Goal: Task Accomplishment & Management: Manage account settings

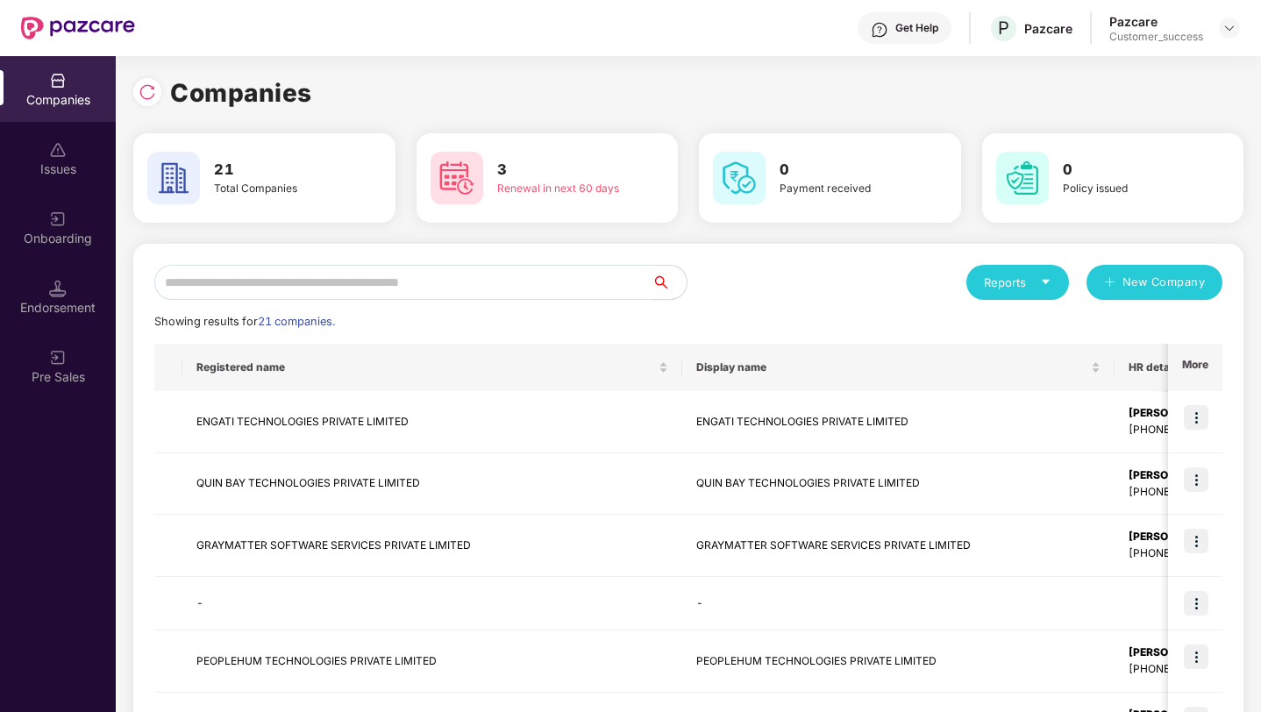
click at [523, 292] on input "text" at bounding box center [402, 282] width 497 height 35
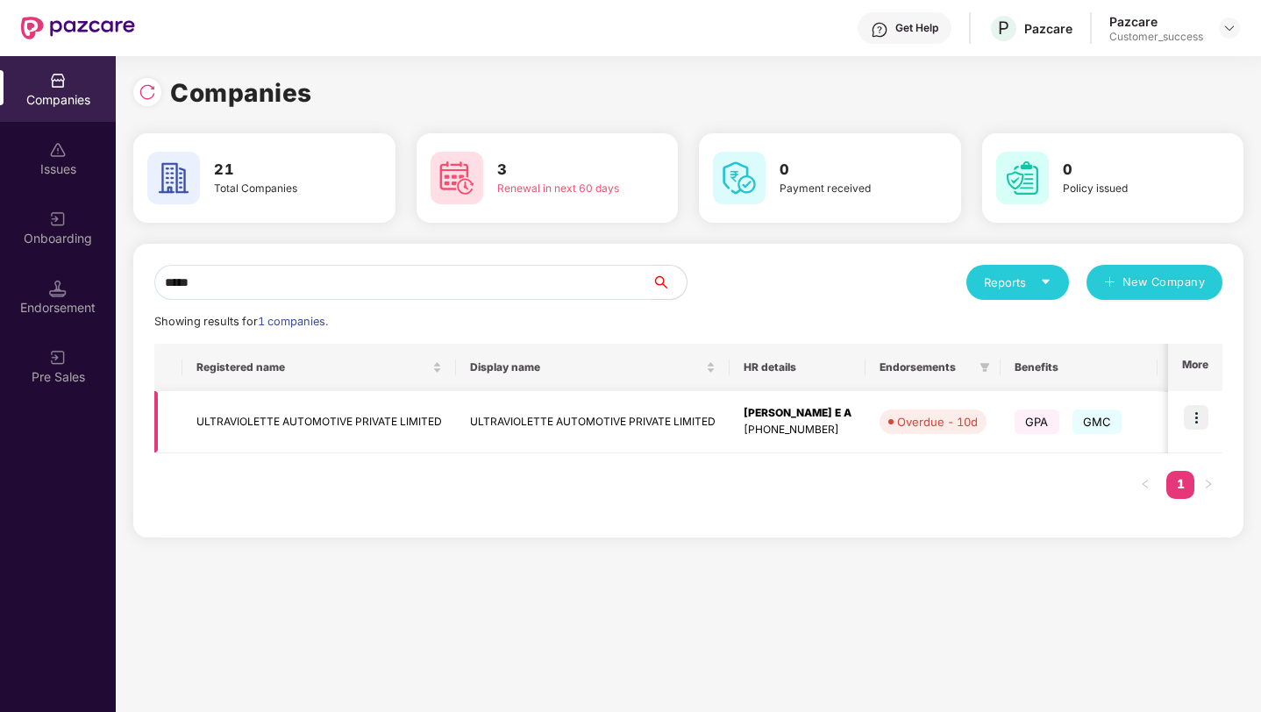
type input "*****"
click at [1199, 425] on img at bounding box center [1196, 417] width 25 height 25
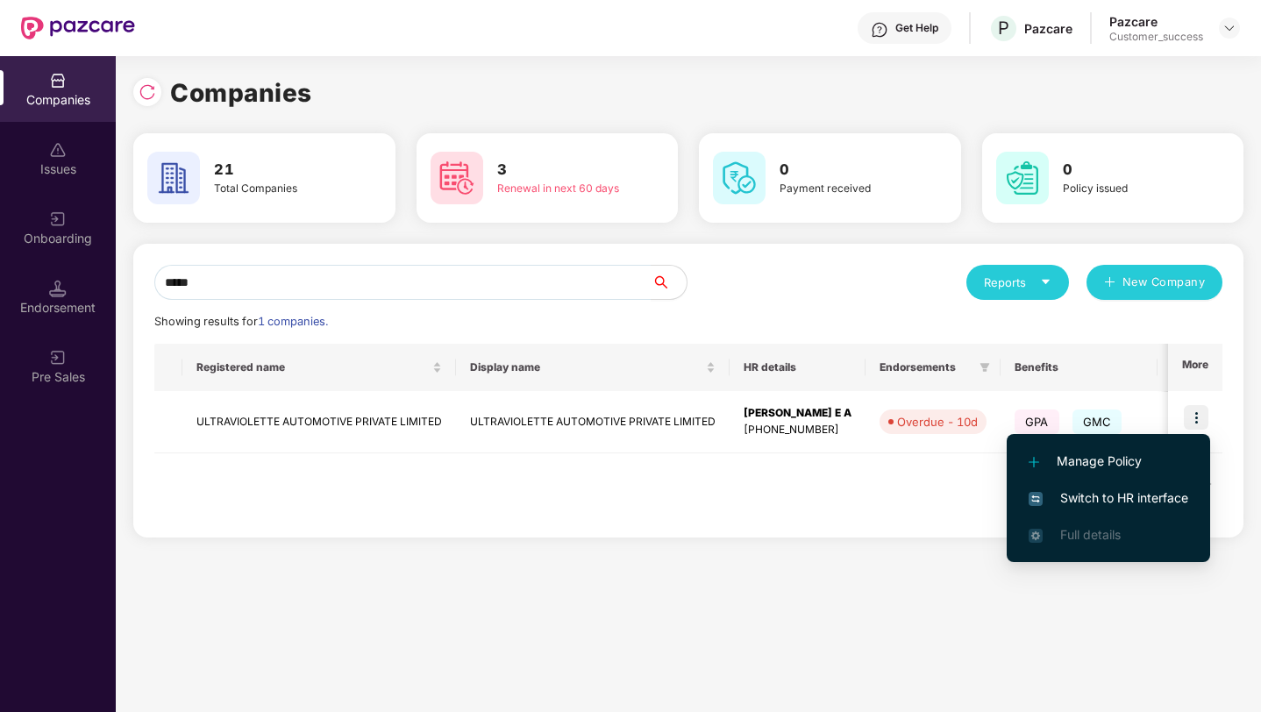
click at [1144, 497] on span "Switch to HR interface" at bounding box center [1109, 498] width 160 height 19
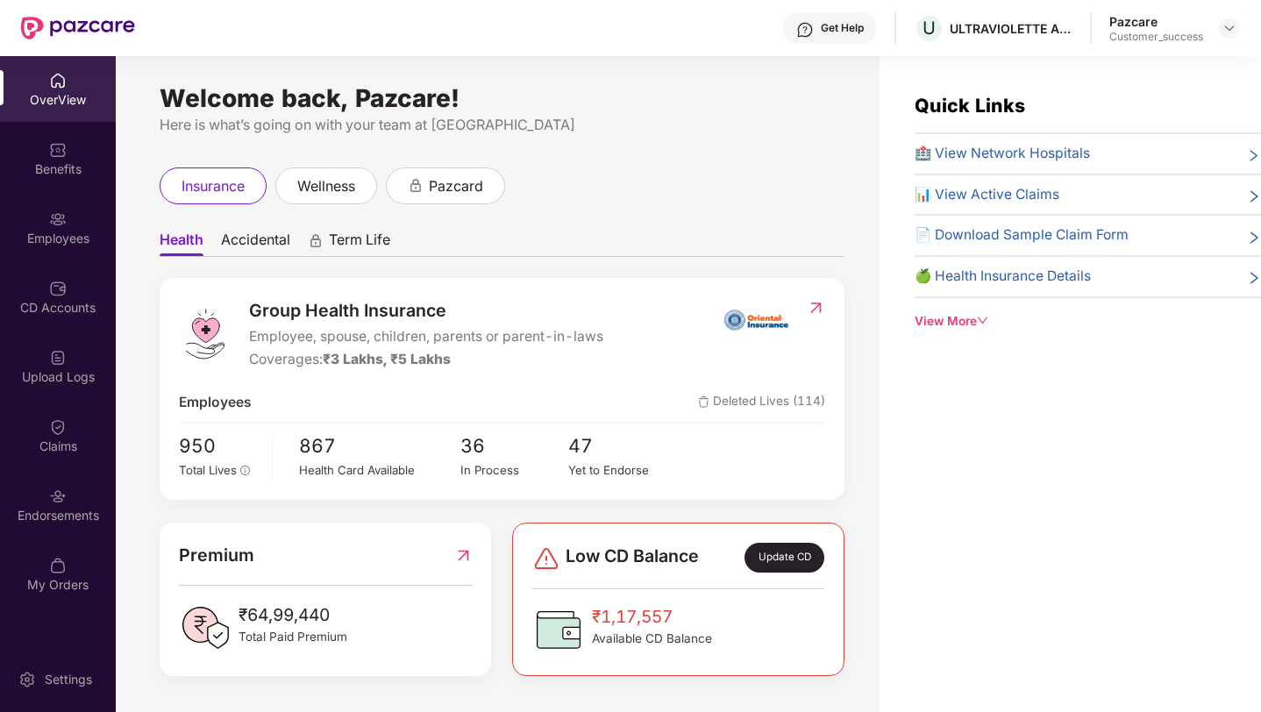
click at [34, 226] on div "Employees" at bounding box center [58, 228] width 116 height 66
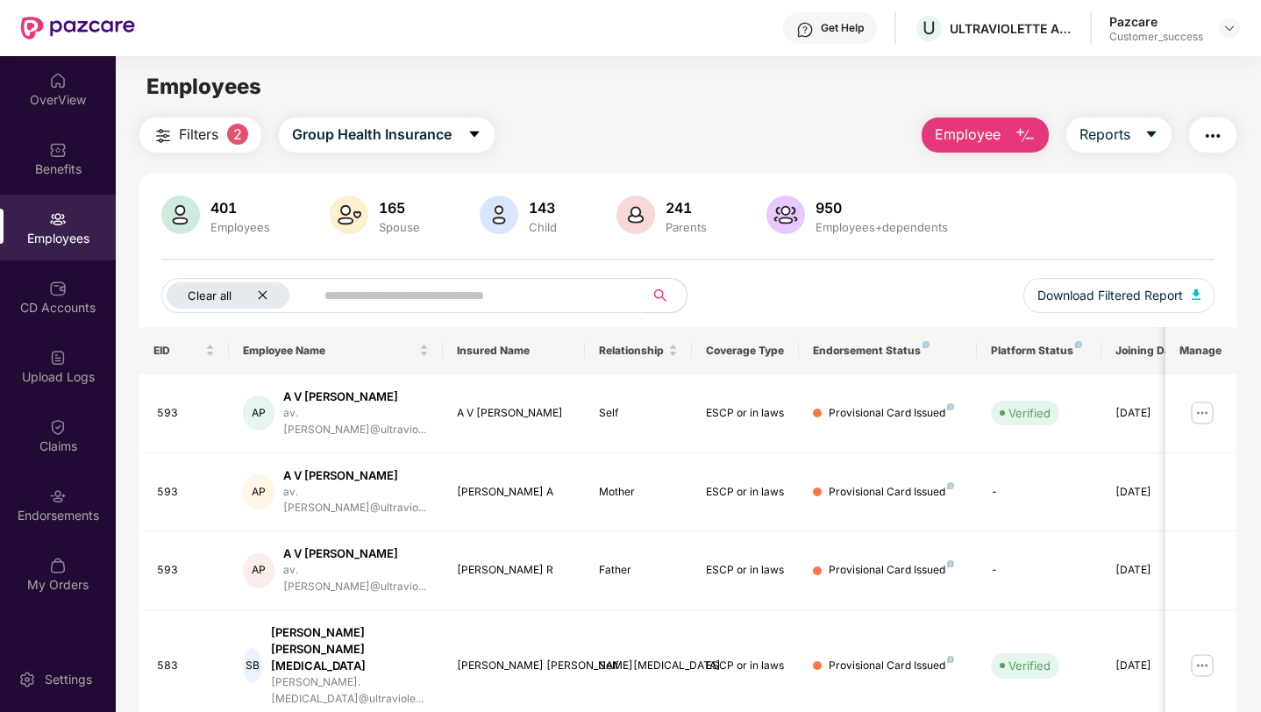
click at [261, 294] on icon "close" at bounding box center [262, 295] width 9 height 9
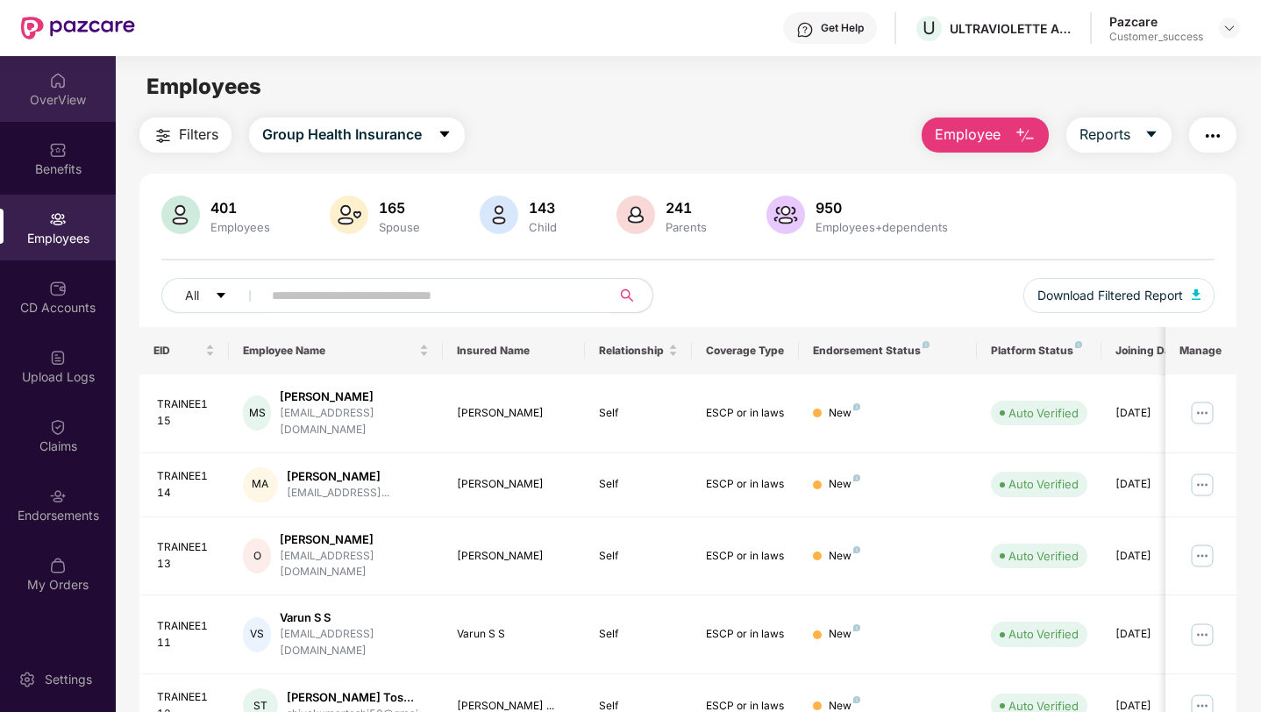
click at [41, 98] on div "OverView" at bounding box center [58, 100] width 116 height 18
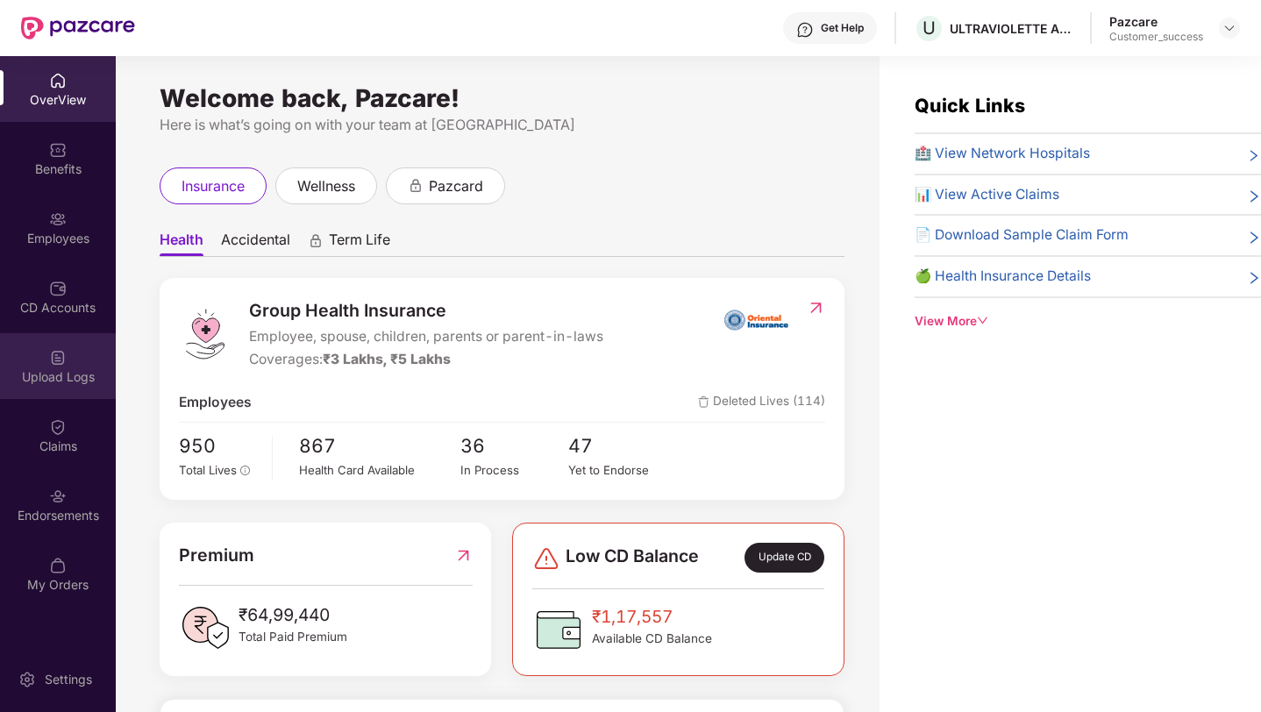
click at [50, 373] on div "Upload Logs" at bounding box center [58, 377] width 116 height 18
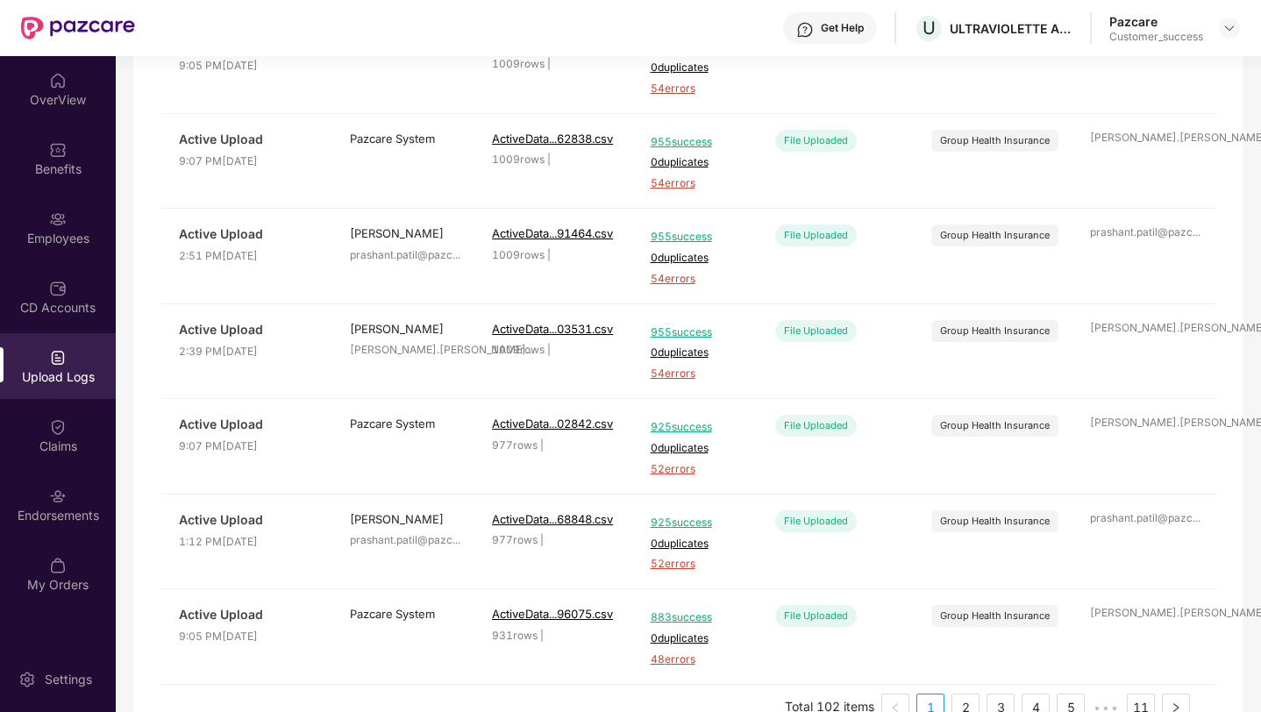
scroll to position [560, 0]
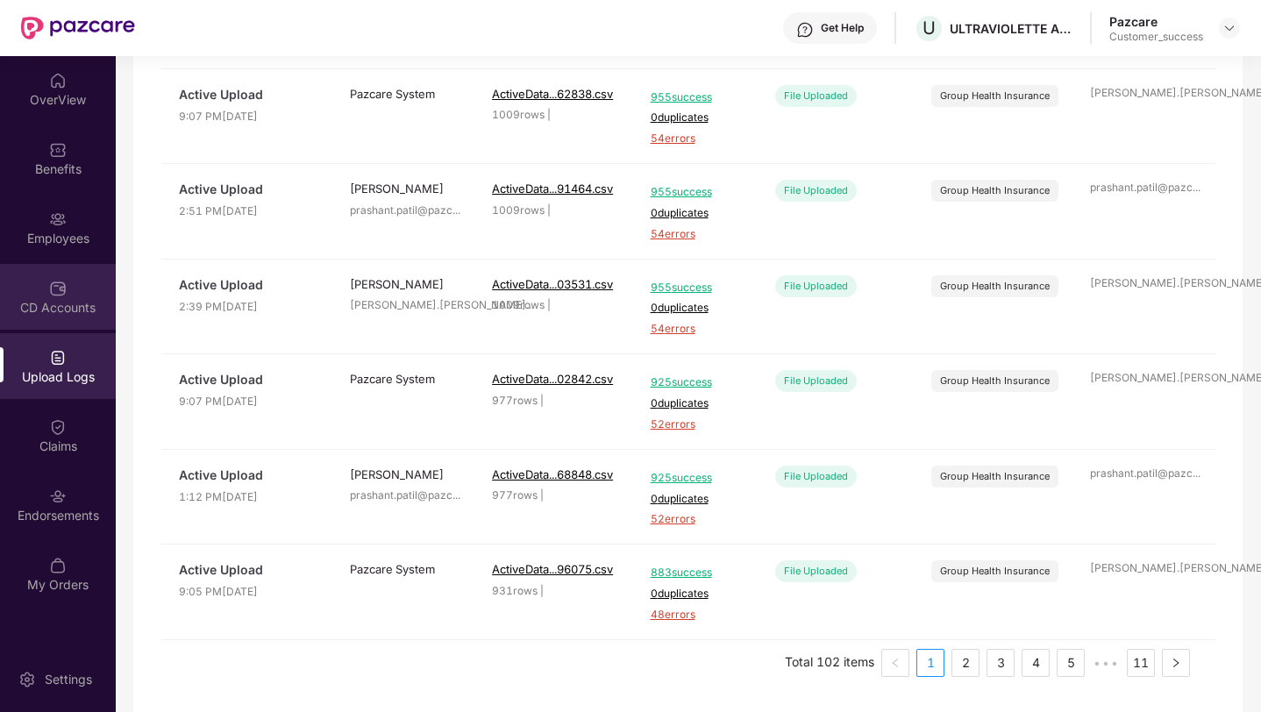
click at [35, 278] on div "CD Accounts" at bounding box center [58, 297] width 116 height 66
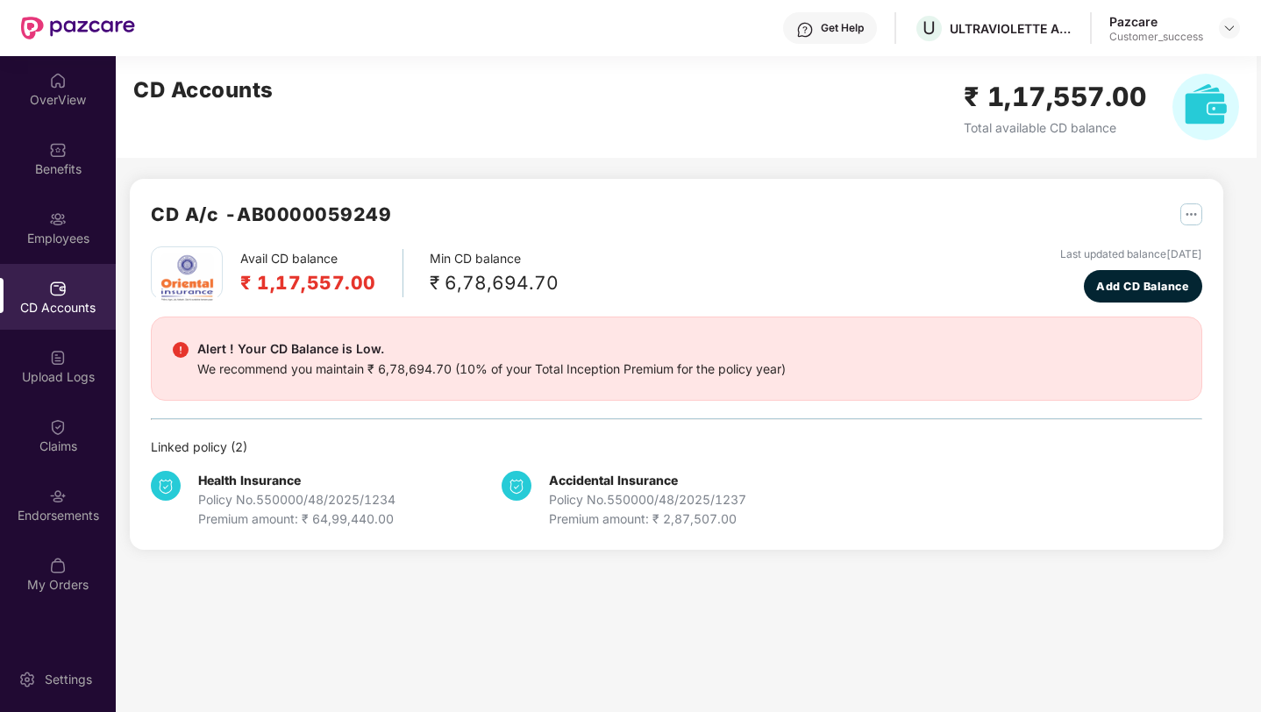
scroll to position [0, 0]
click at [45, 220] on div "Employees" at bounding box center [58, 228] width 116 height 66
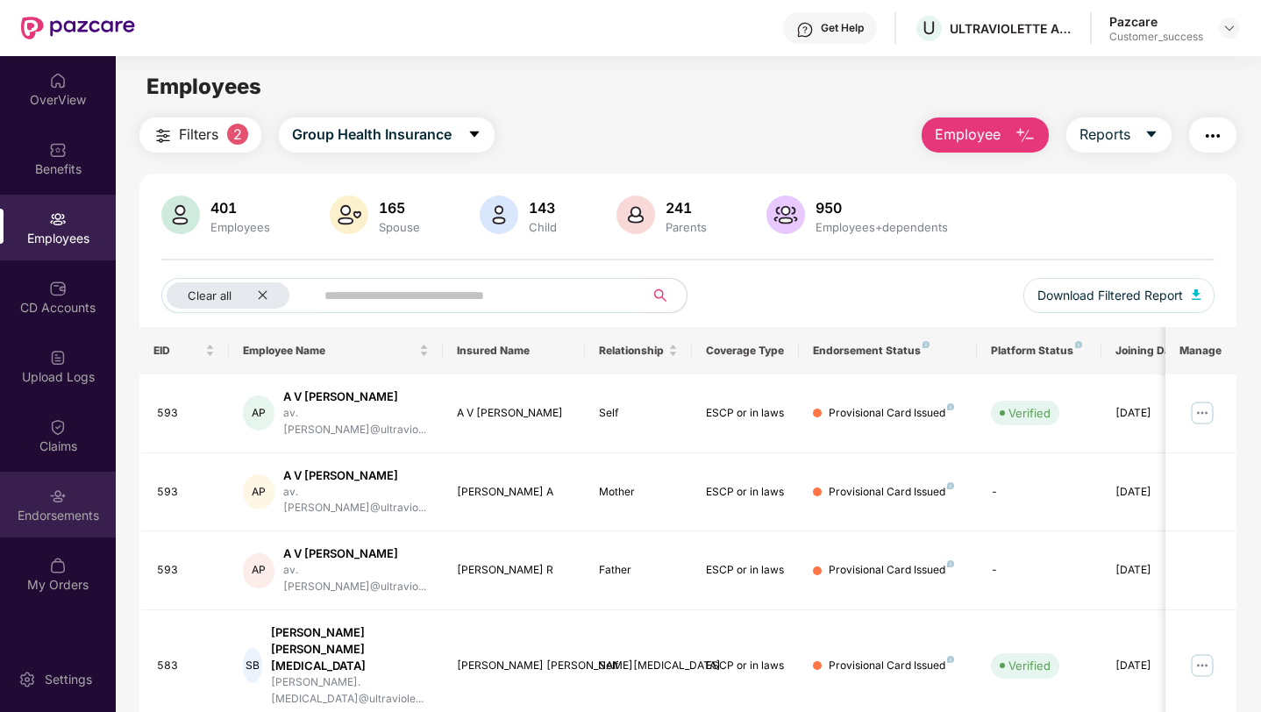
click at [47, 489] on div "Endorsements" at bounding box center [58, 505] width 116 height 66
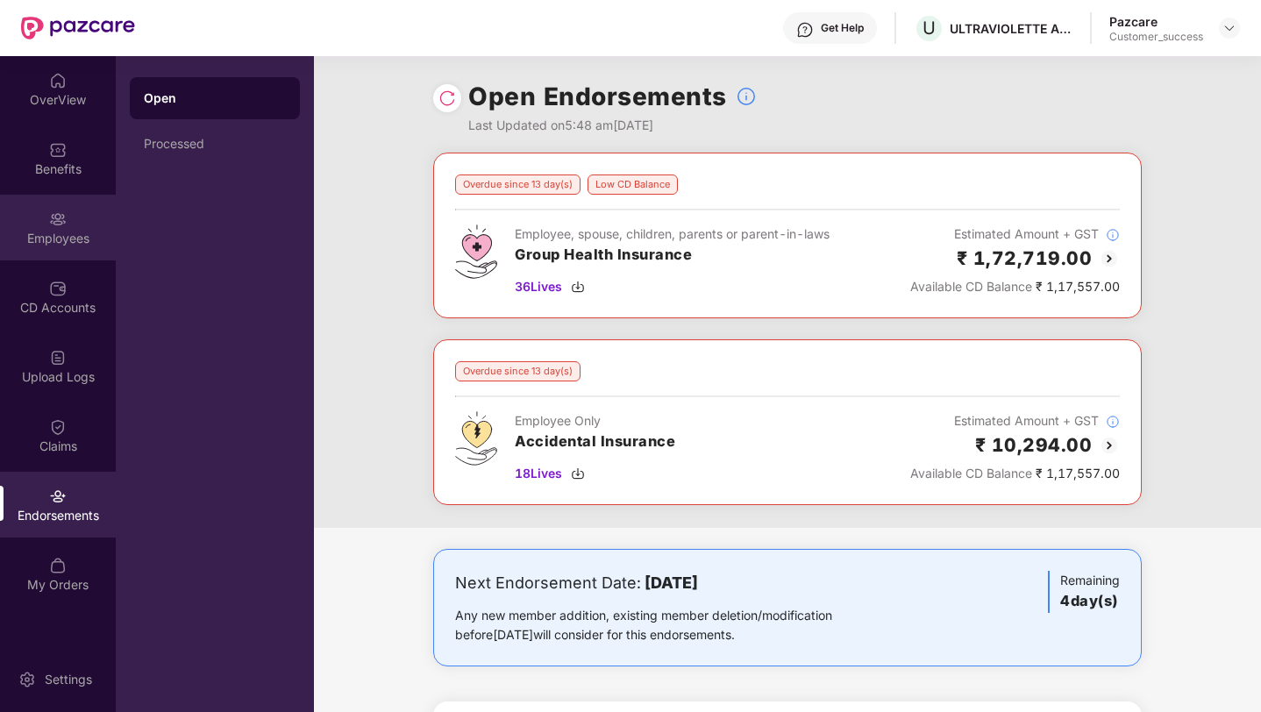
click at [52, 230] on div "Employees" at bounding box center [58, 239] width 116 height 18
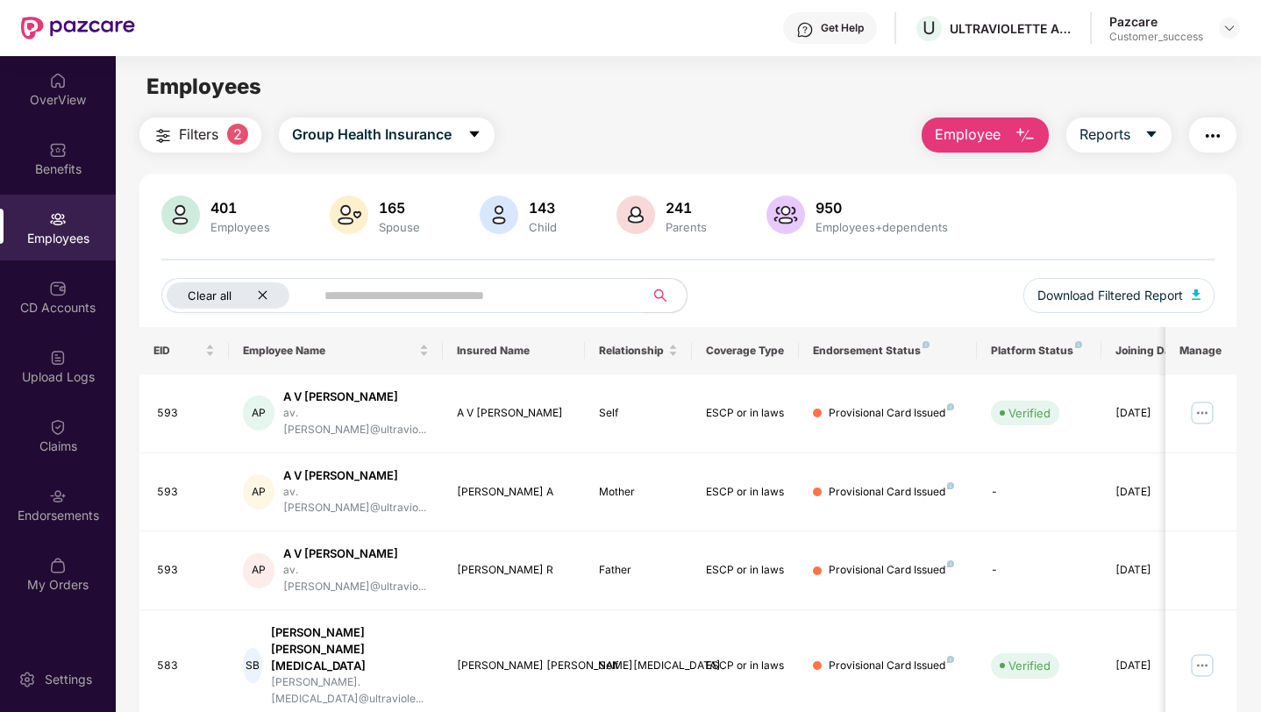
click at [261, 290] on icon "close" at bounding box center [262, 294] width 11 height 11
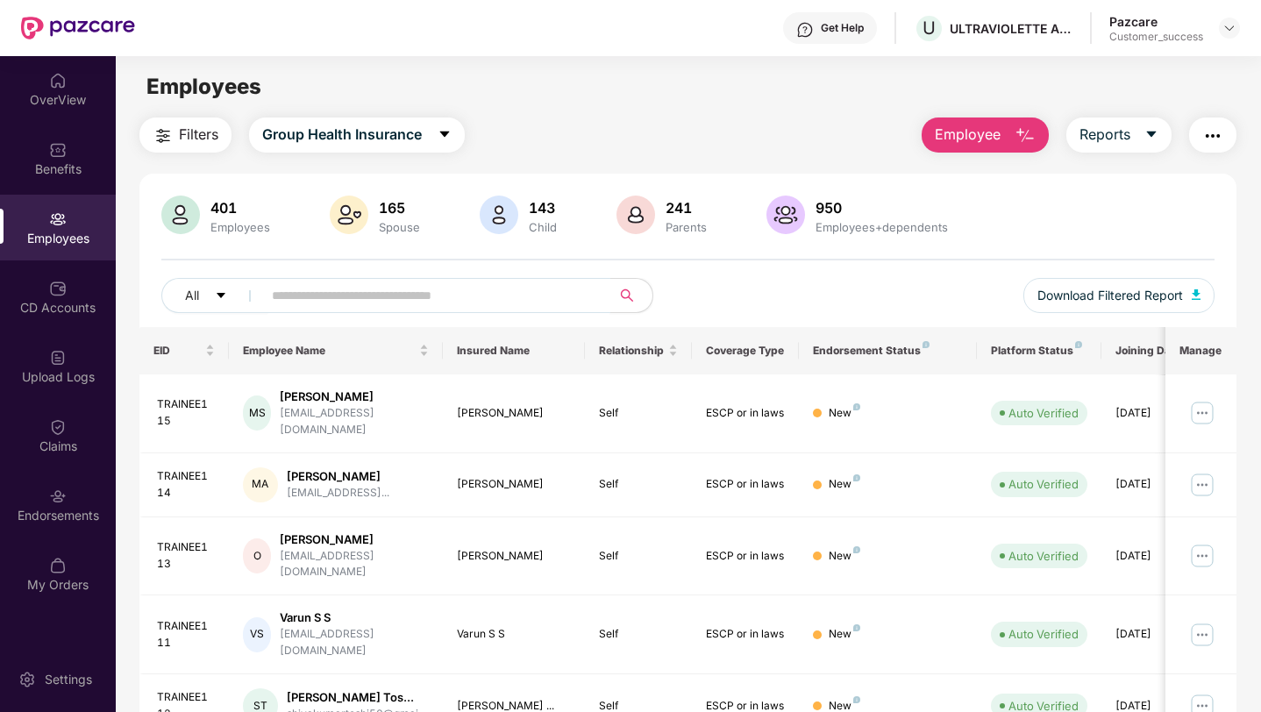
click at [379, 290] on input "text" at bounding box center [429, 295] width 315 height 26
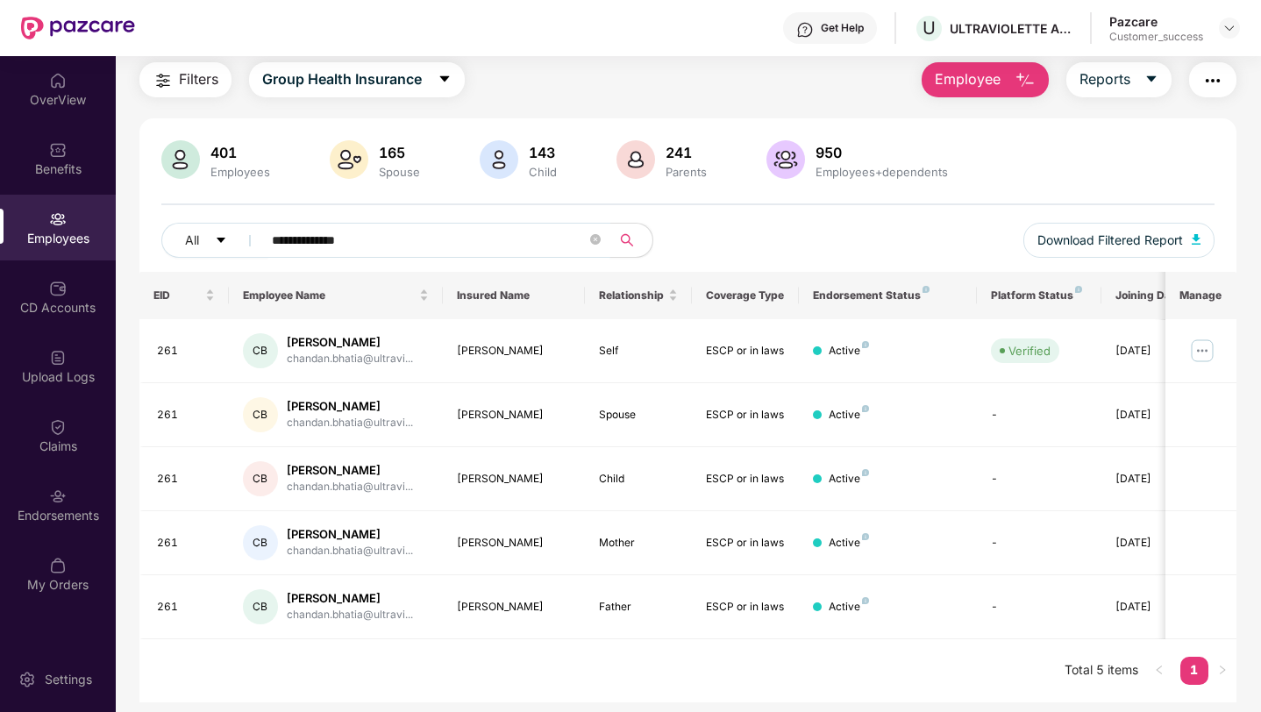
scroll to position [56, 0]
drag, startPoint x: 477, startPoint y: 235, endPoint x: 92, endPoint y: 233, distance: 385.1
click at [113, 233] on div "**********" at bounding box center [630, 384] width 1261 height 656
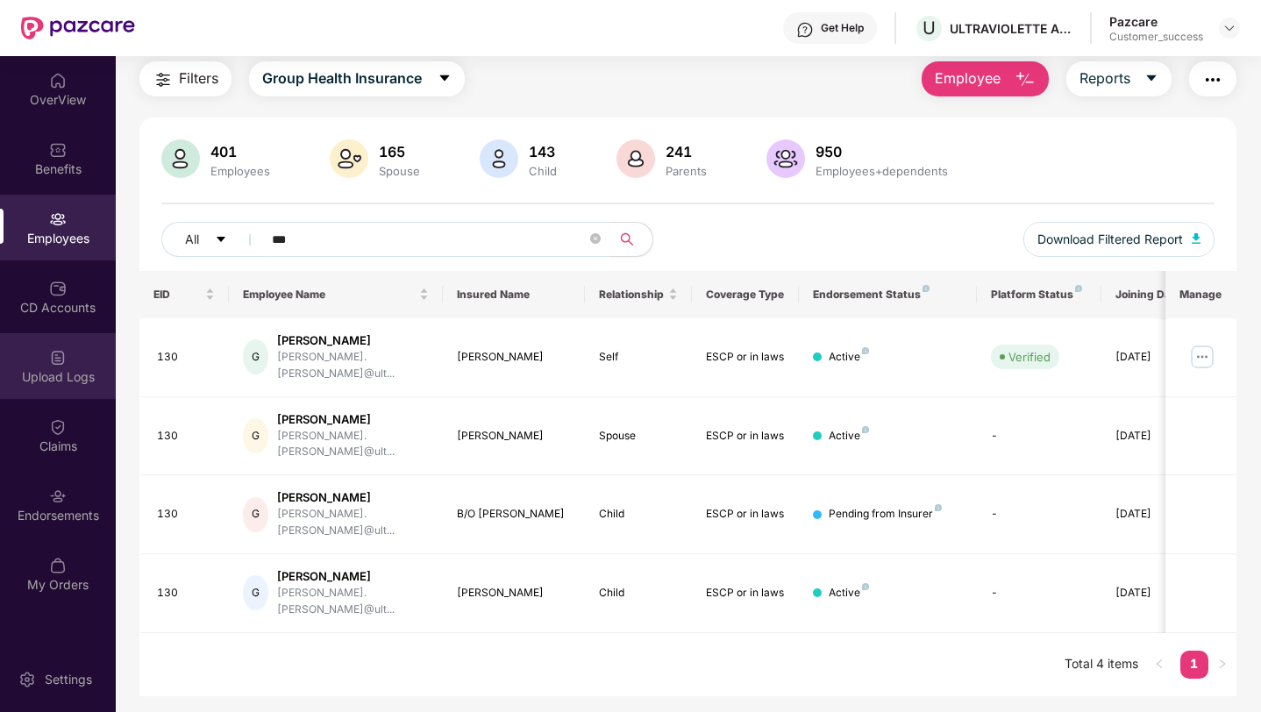
type input "***"
click at [51, 378] on div "Upload Logs" at bounding box center [58, 377] width 116 height 18
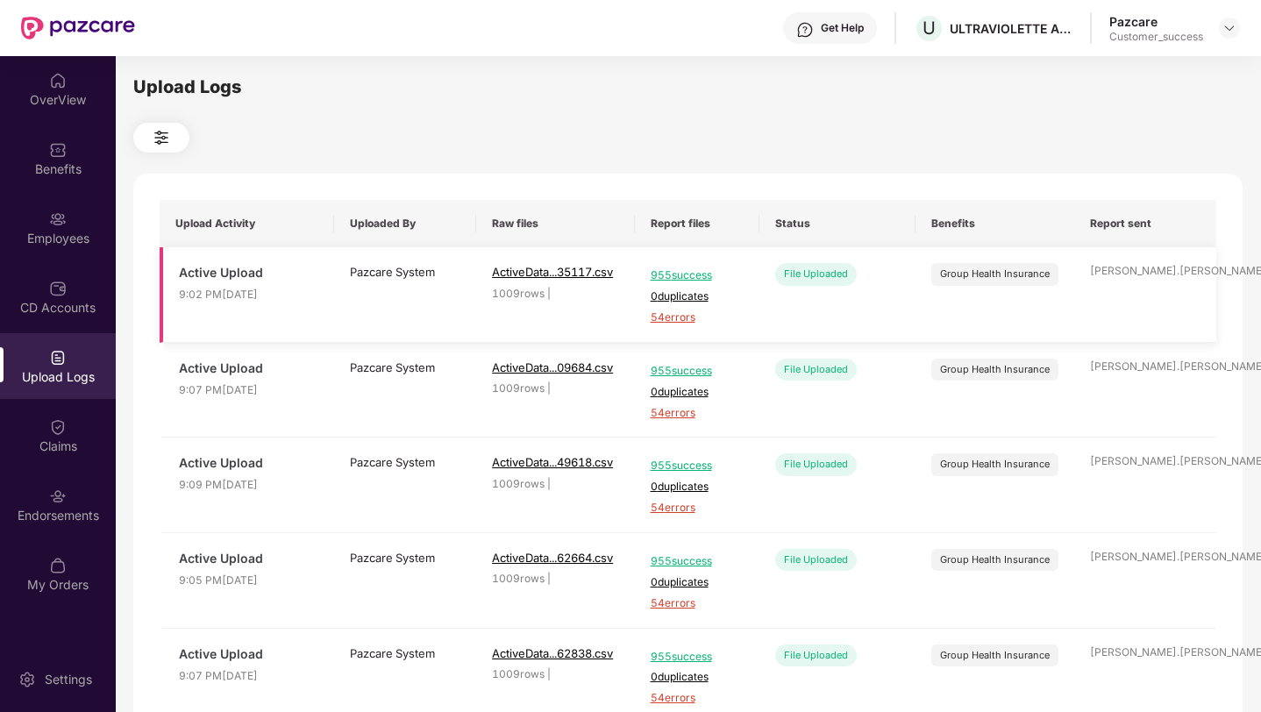
click at [662, 322] on span "54 errors" at bounding box center [698, 318] width 94 height 17
click at [61, 239] on div "Employees" at bounding box center [58, 239] width 116 height 18
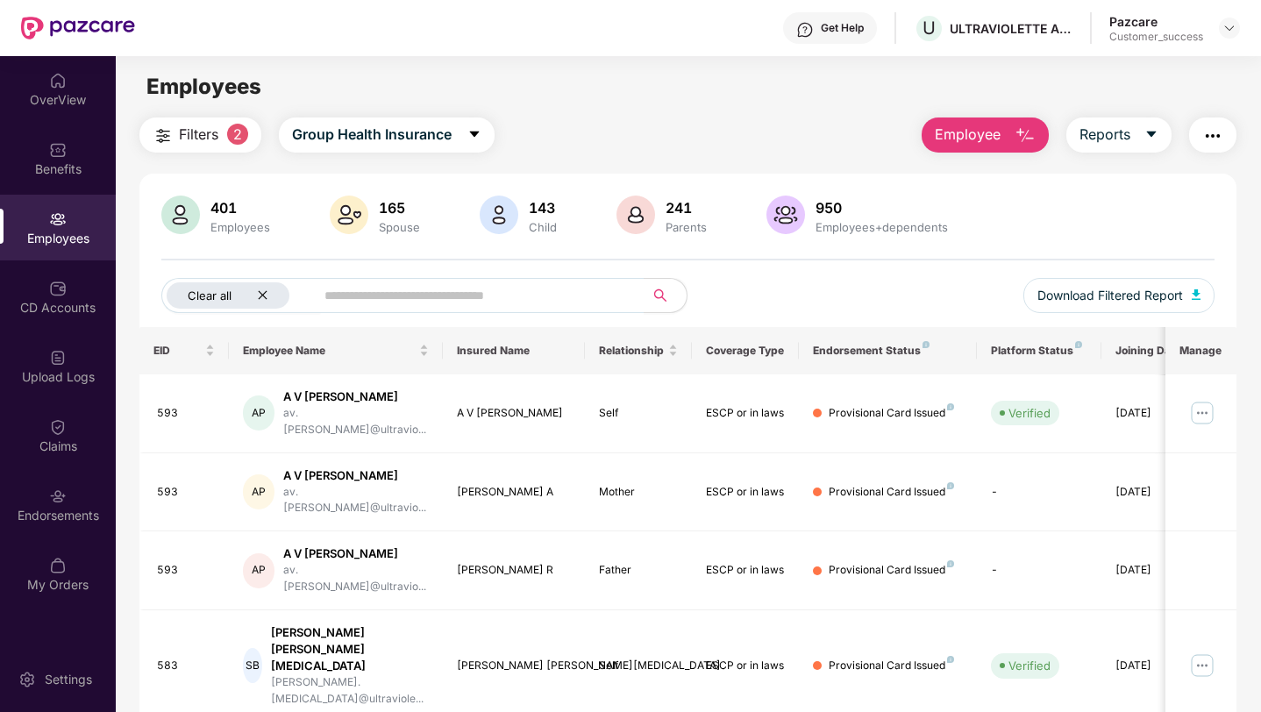
click at [267, 297] on icon "close" at bounding box center [262, 294] width 11 height 11
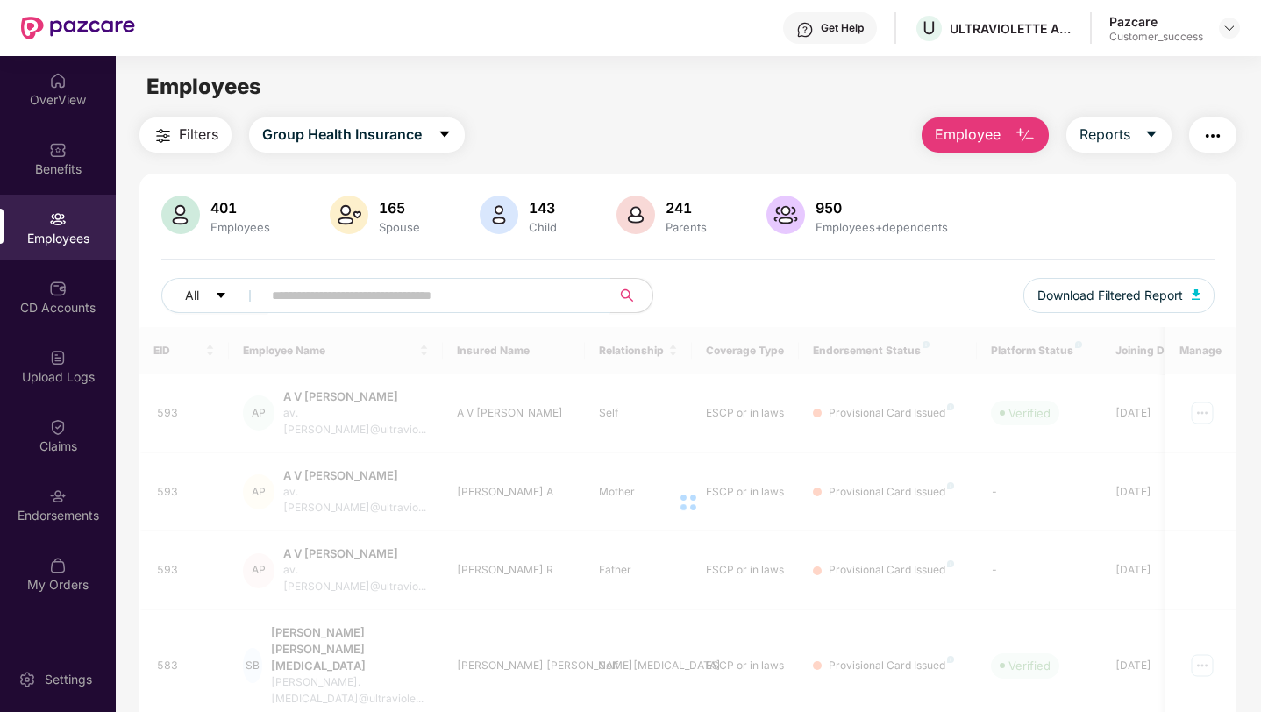
click at [302, 295] on input "text" at bounding box center [429, 295] width 315 height 26
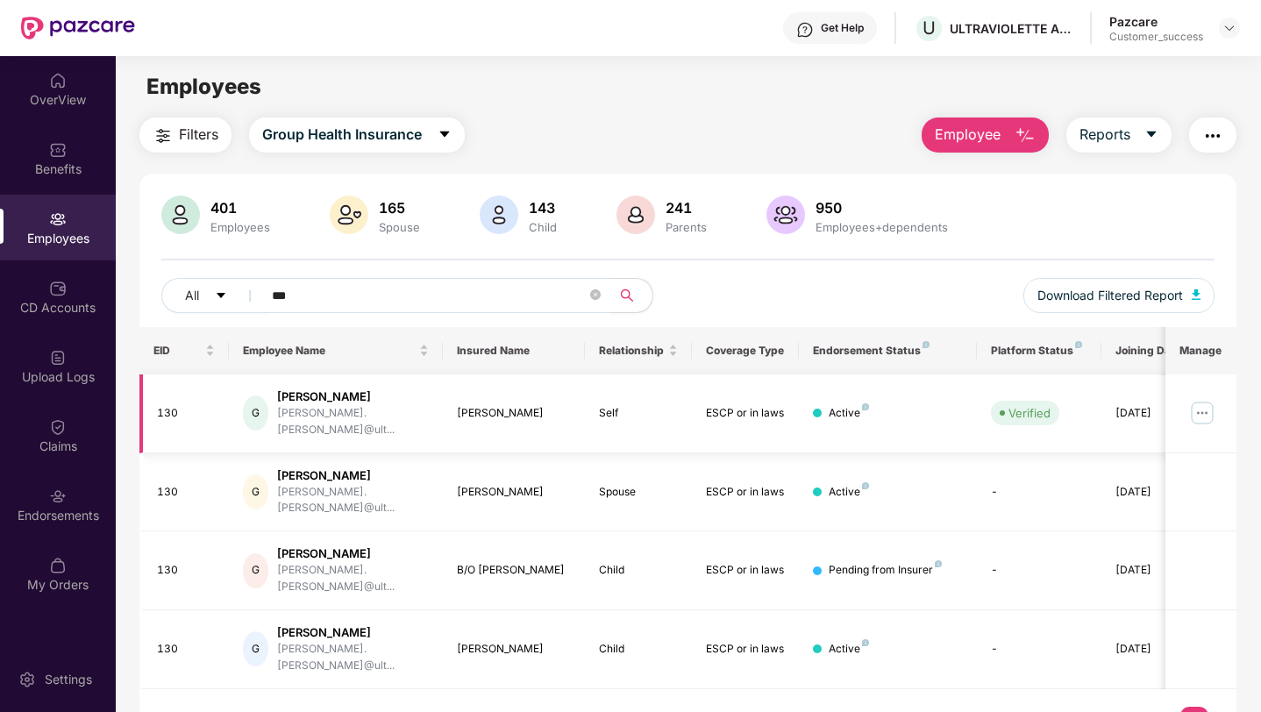
type input "***"
click at [1196, 406] on img at bounding box center [1203, 413] width 28 height 28
click at [814, 281] on div "All *** Download Filtered Report" at bounding box center [688, 302] width 1054 height 49
click at [1211, 124] on button "button" at bounding box center [1213, 135] width 47 height 35
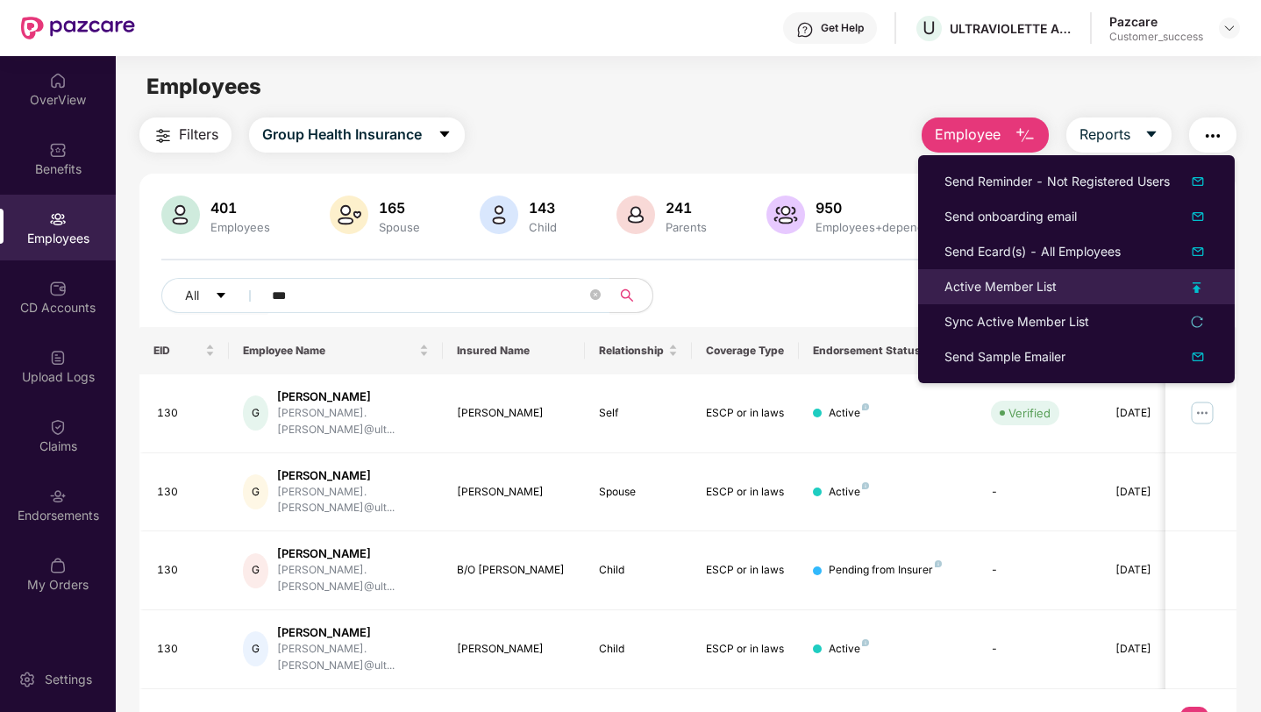
click at [1082, 278] on div "Active Member List" at bounding box center [1077, 286] width 264 height 19
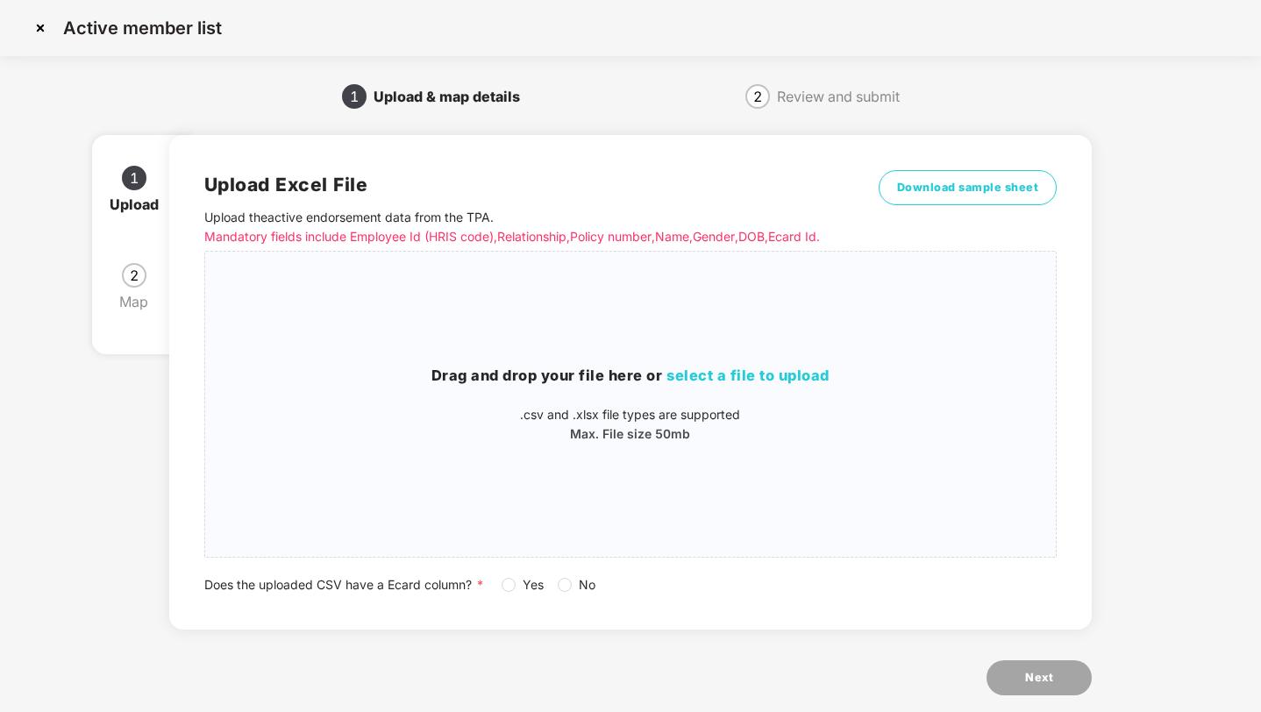
click at [42, 27] on img at bounding box center [40, 28] width 28 height 28
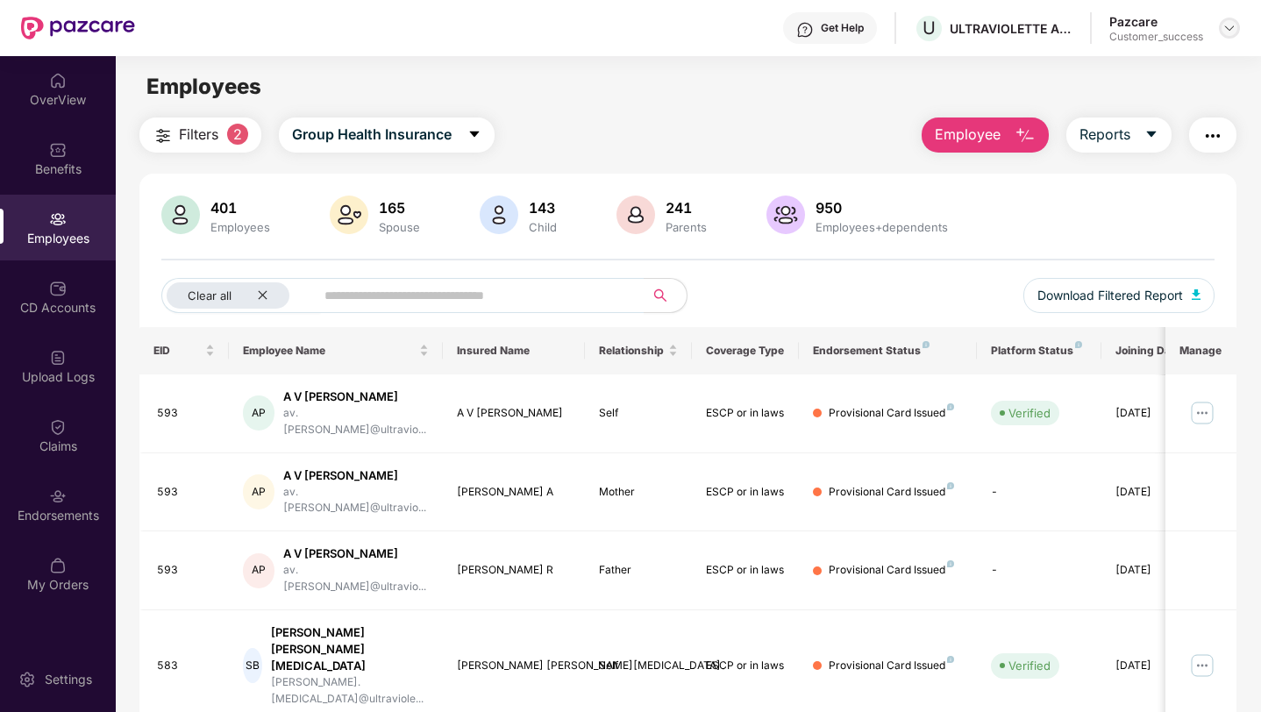
click at [1227, 28] on img at bounding box center [1230, 28] width 14 height 14
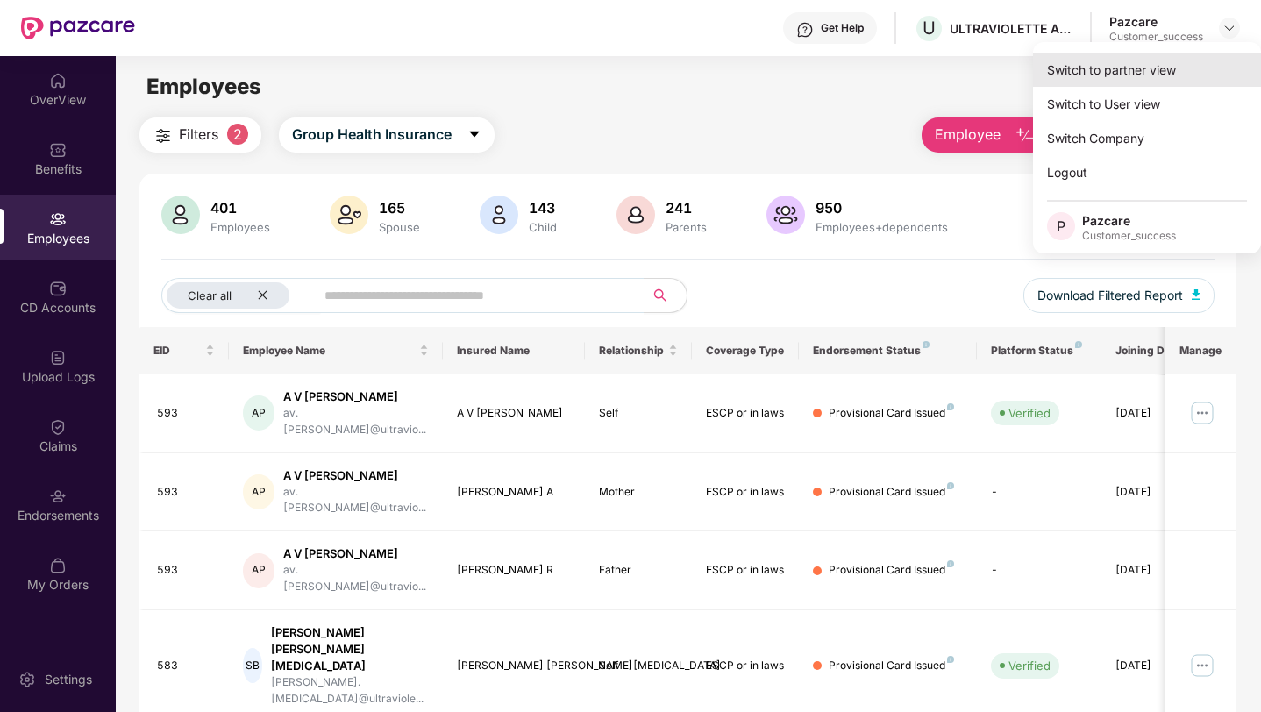
click at [1191, 64] on div "Switch to partner view" at bounding box center [1147, 70] width 228 height 34
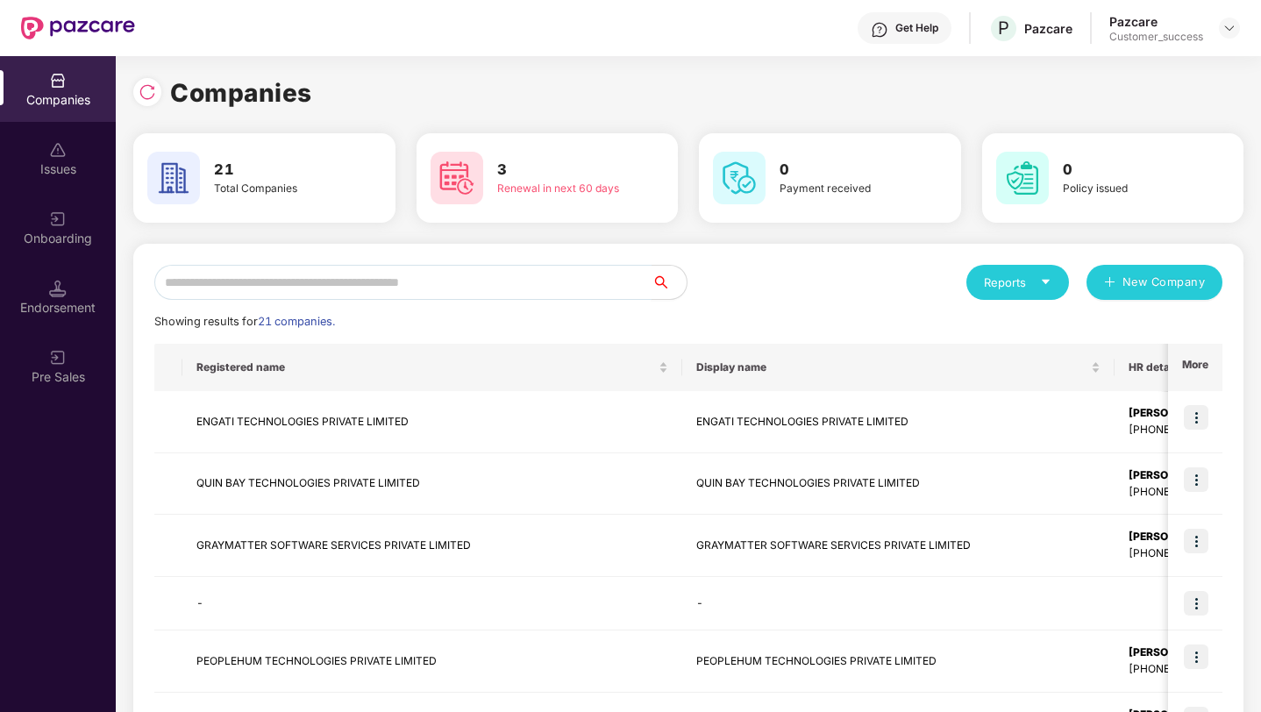
click at [532, 274] on input "text" at bounding box center [402, 282] width 497 height 35
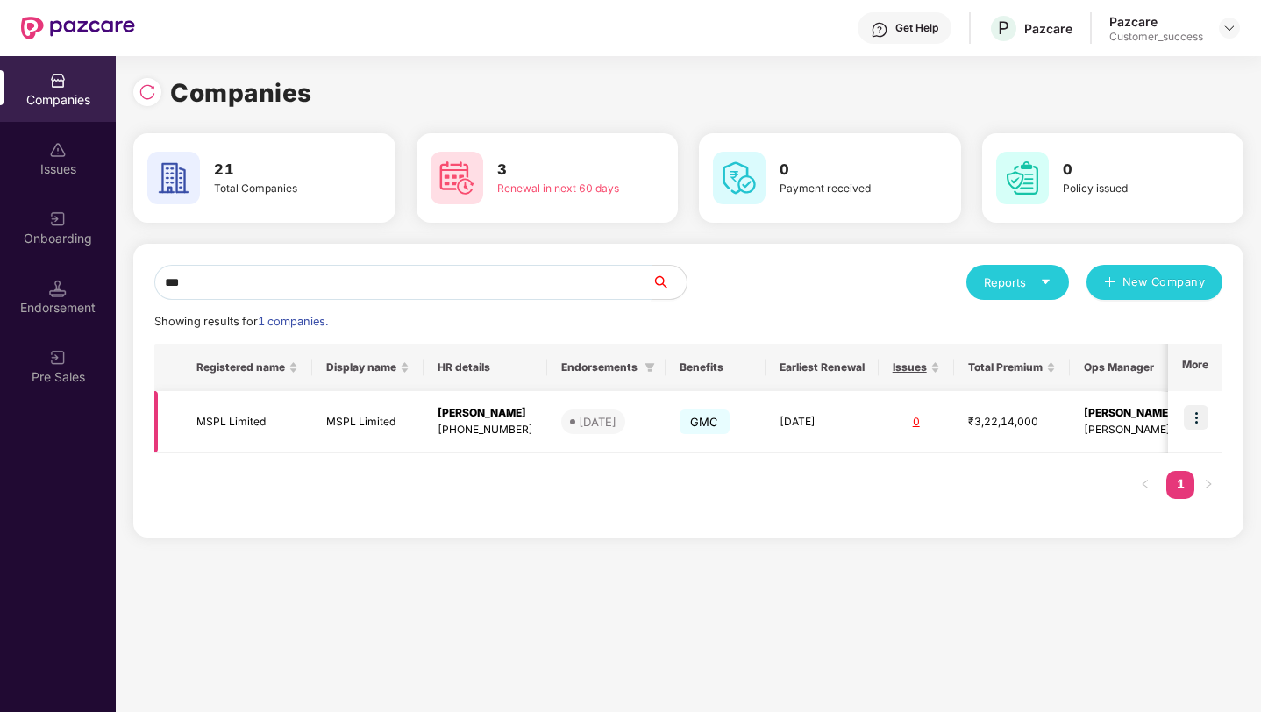
type input "***"
click at [1191, 412] on img at bounding box center [1196, 417] width 25 height 25
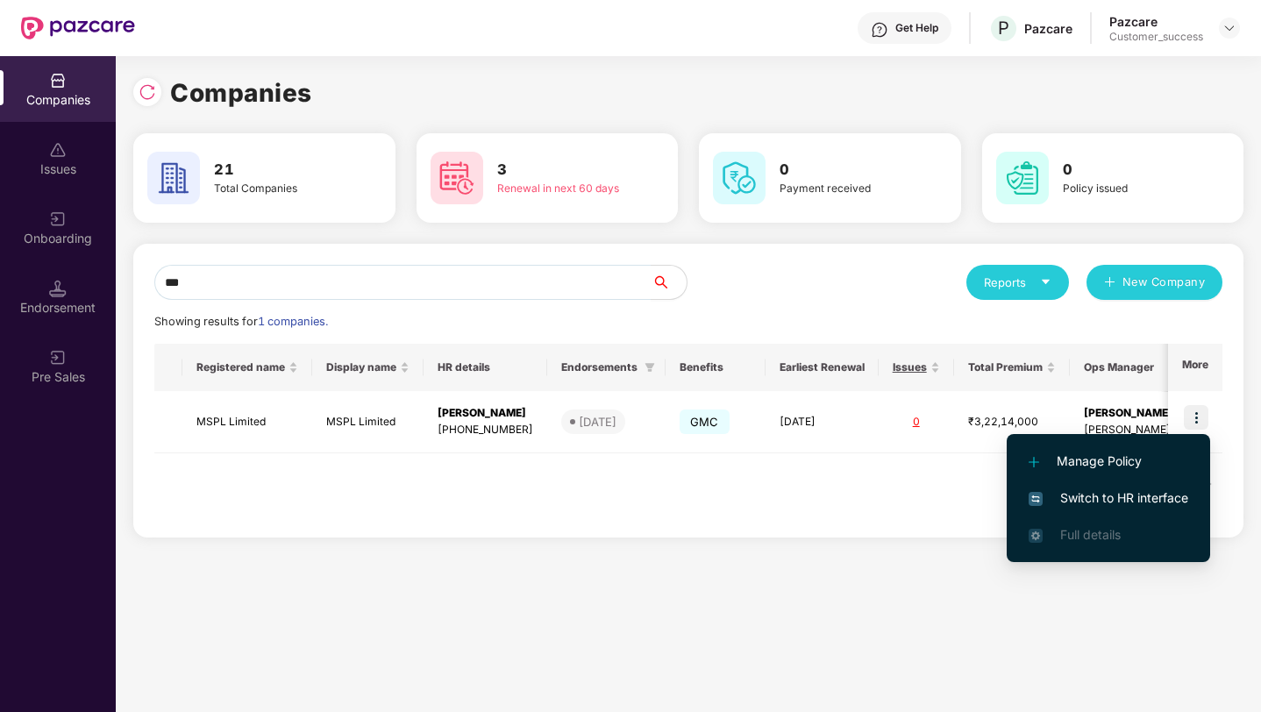
click at [1169, 497] on span "Switch to HR interface" at bounding box center [1109, 498] width 160 height 19
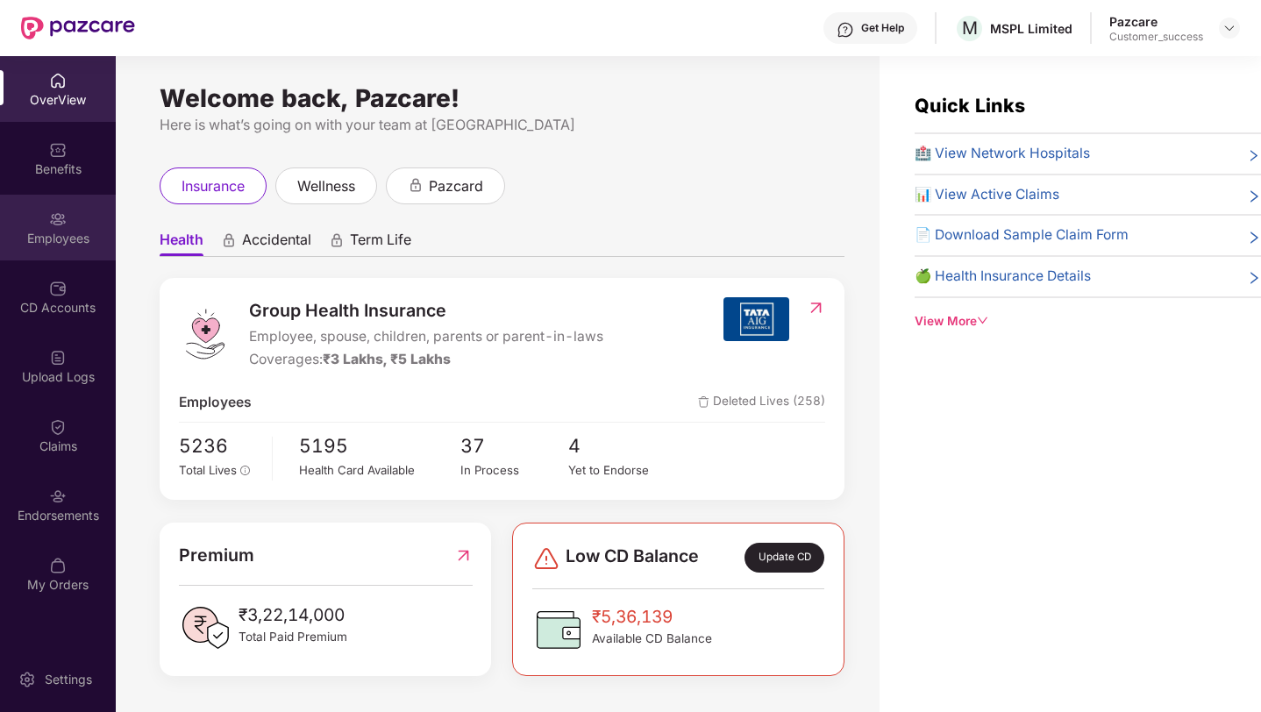
click at [61, 223] on img at bounding box center [58, 220] width 18 height 18
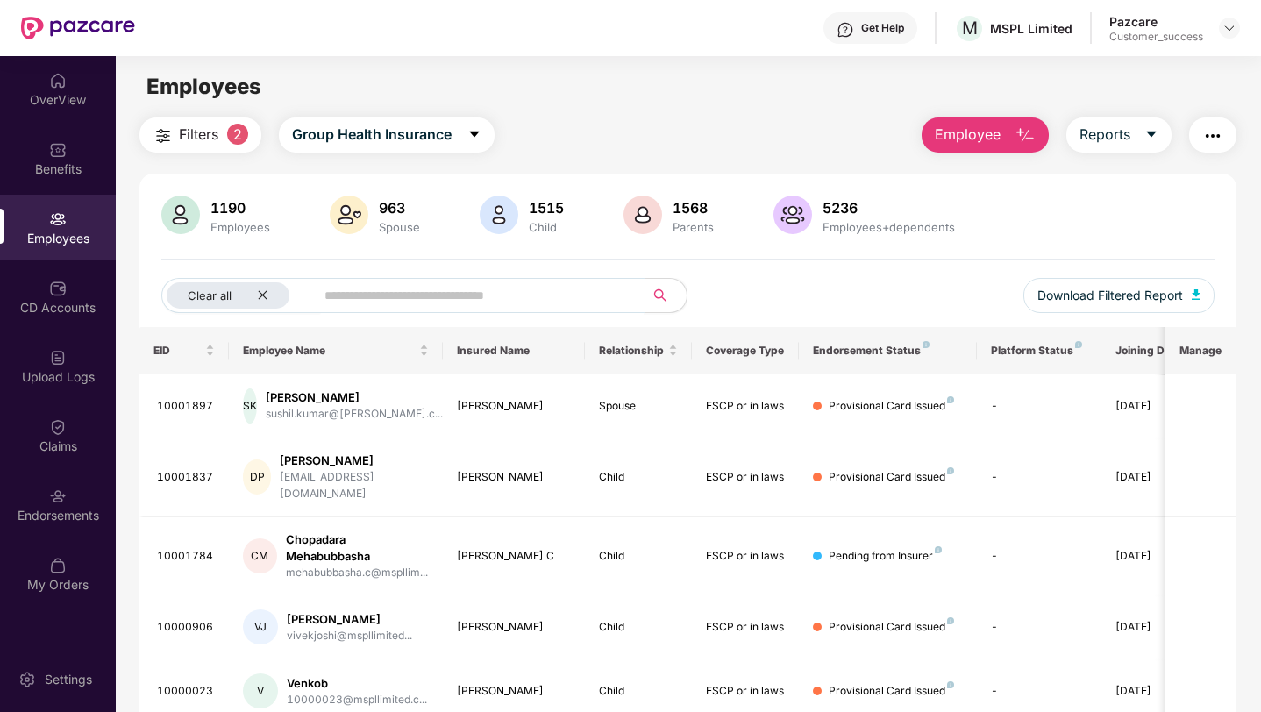
click at [322, 297] on span at bounding box center [474, 295] width 340 height 35
paste input "********"
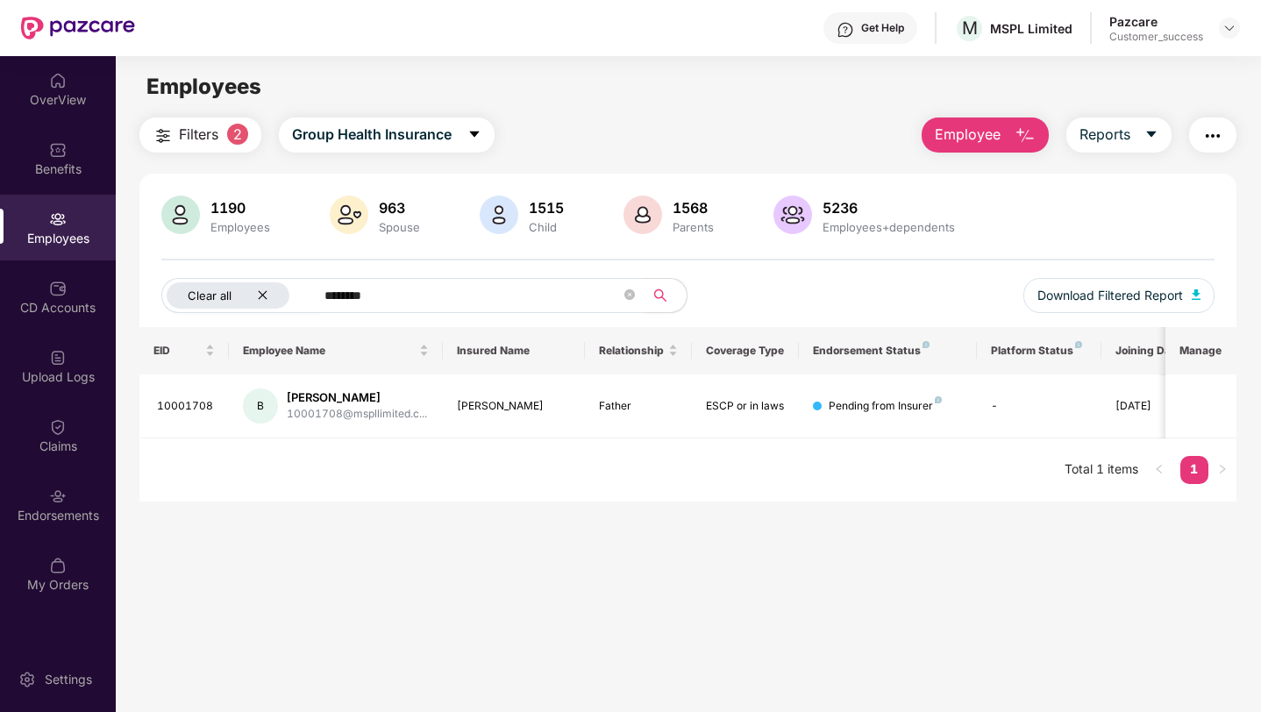
type input "********"
click at [263, 292] on icon "close" at bounding box center [262, 294] width 11 height 11
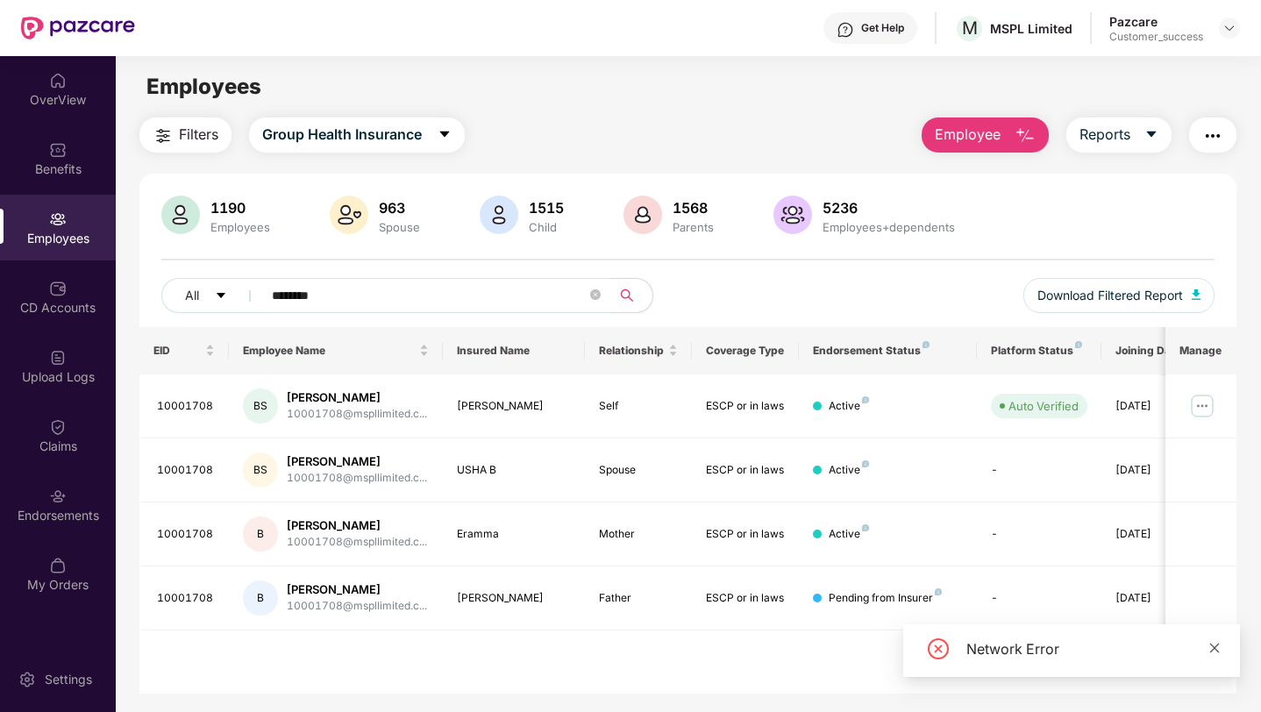
click at [1213, 648] on icon "close" at bounding box center [1215, 648] width 12 height 12
click at [1235, 29] on img at bounding box center [1230, 28] width 14 height 14
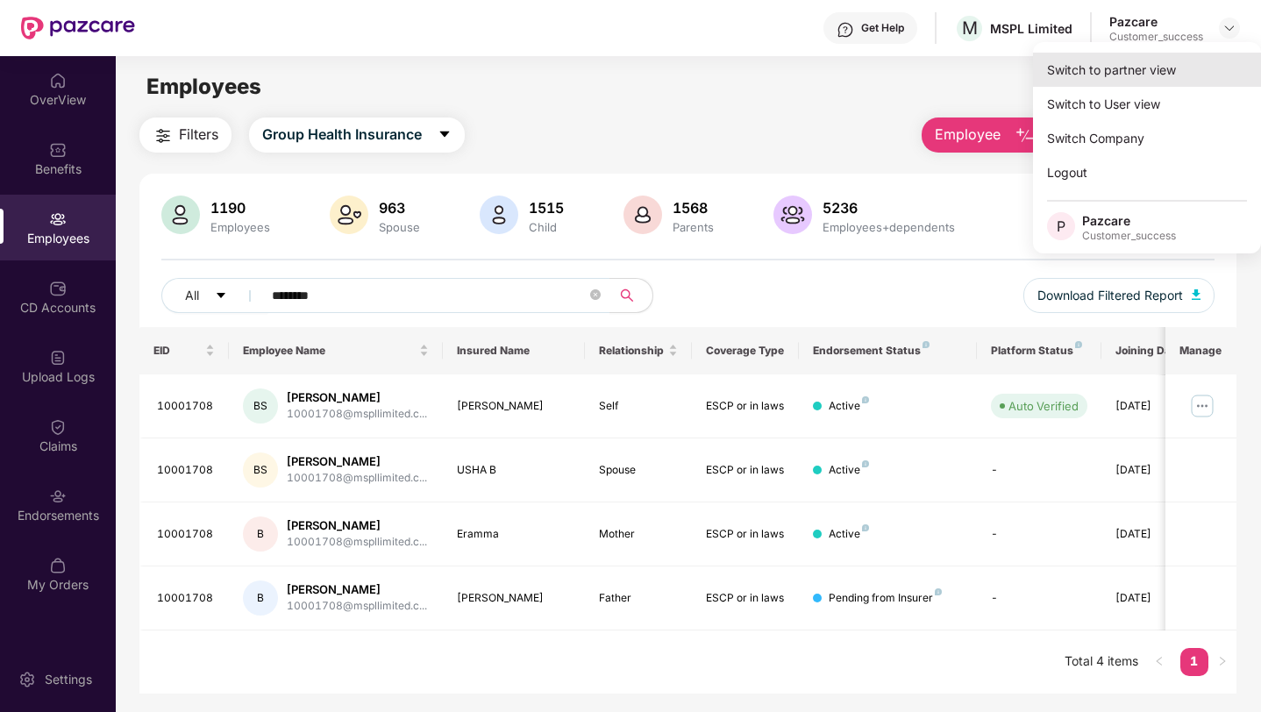
click at [1190, 71] on div "Switch to partner view" at bounding box center [1147, 70] width 228 height 34
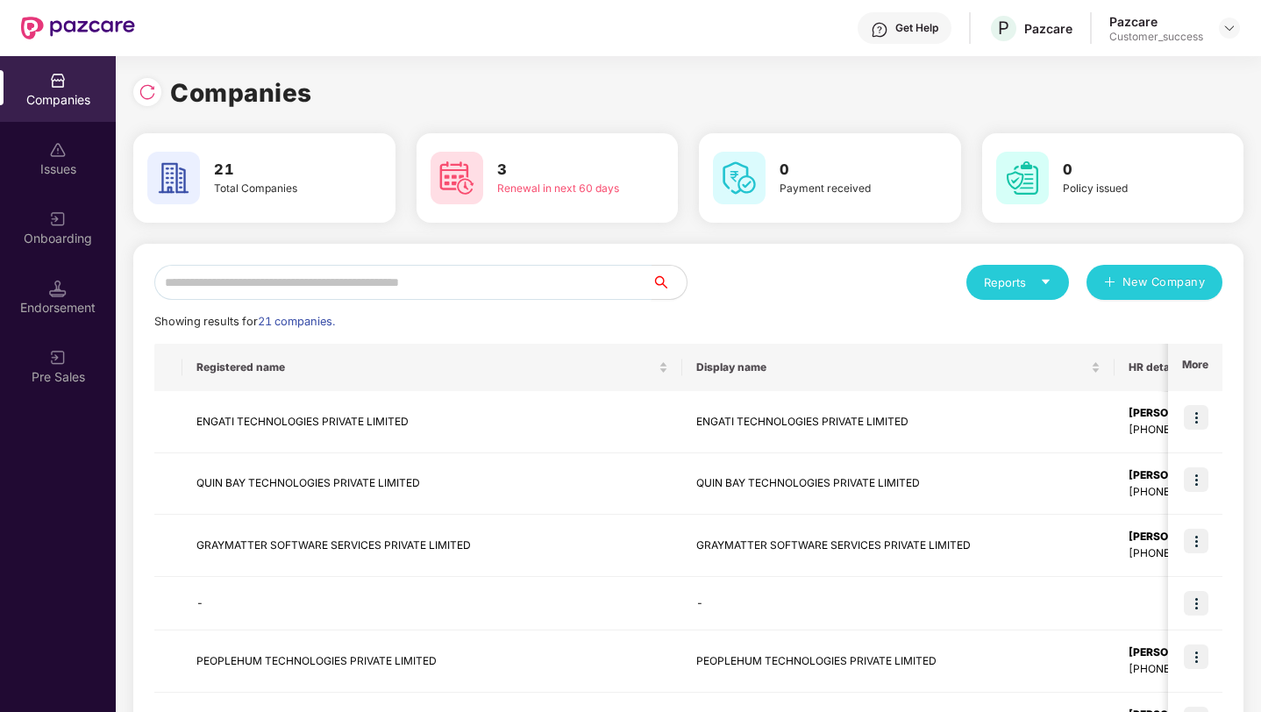
click at [539, 276] on input "text" at bounding box center [402, 282] width 497 height 35
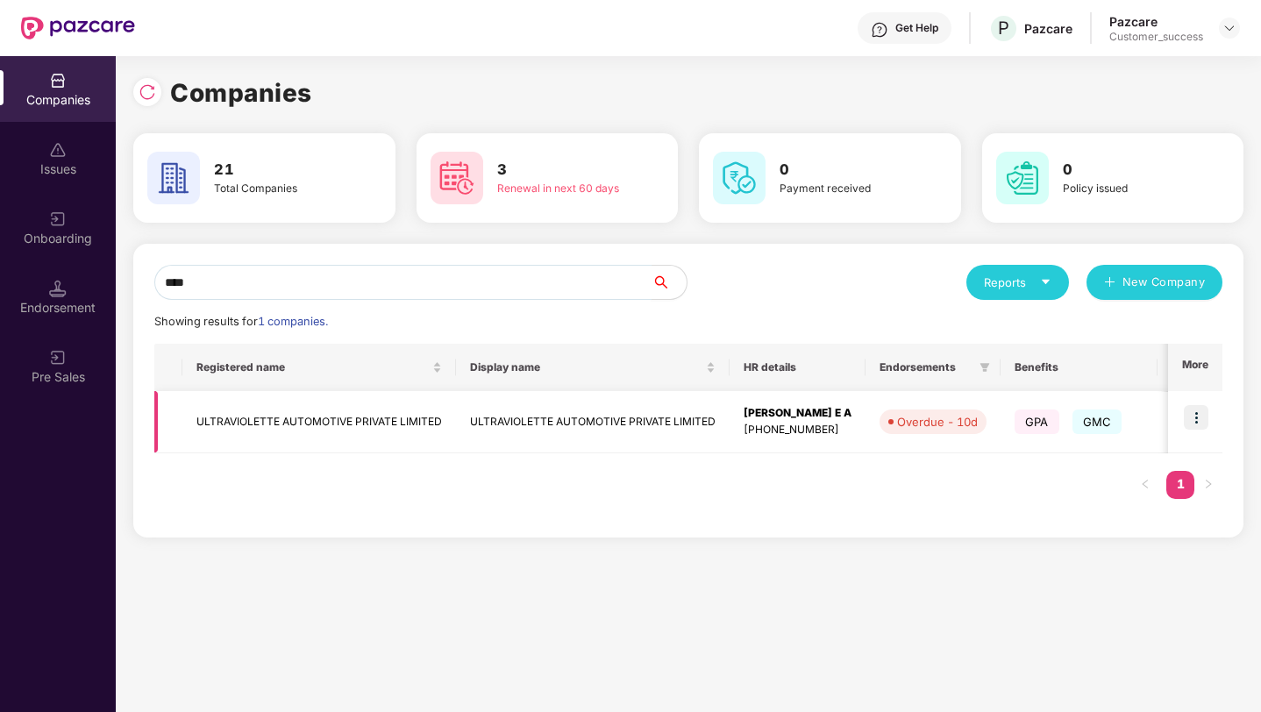
type input "****"
click at [1191, 409] on img at bounding box center [1196, 417] width 25 height 25
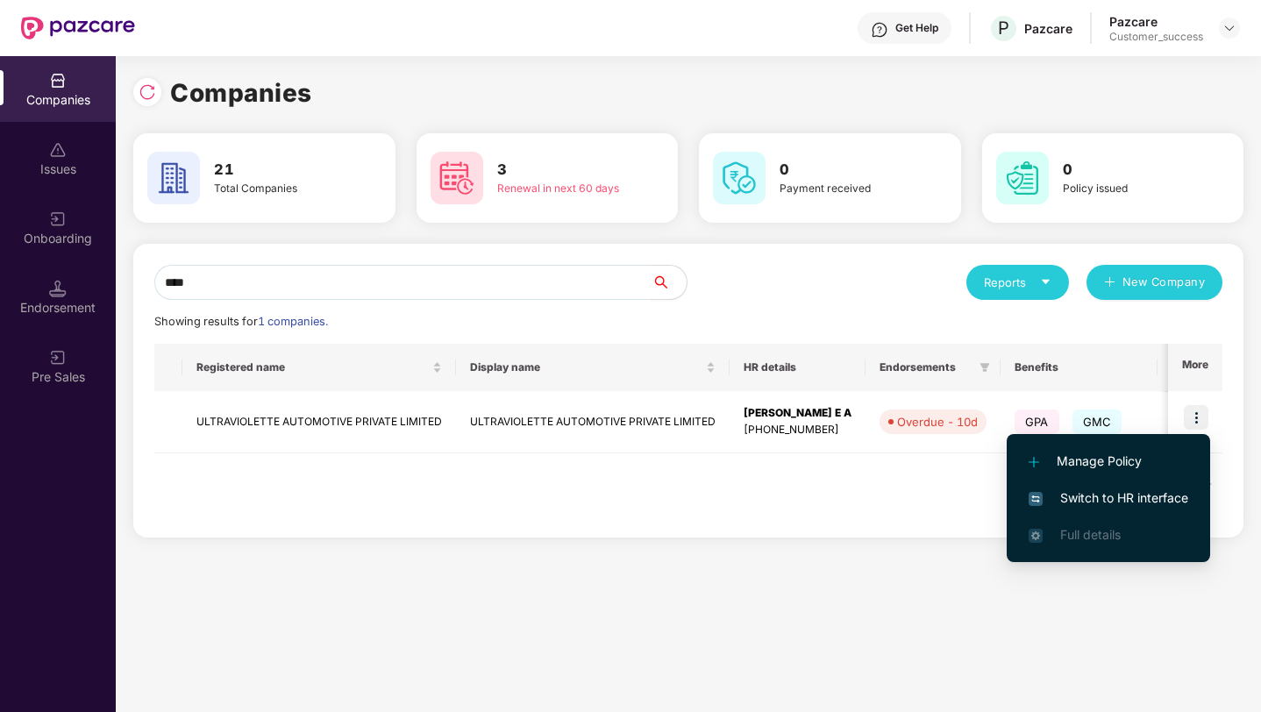
click at [1157, 494] on span "Switch to HR interface" at bounding box center [1109, 498] width 160 height 19
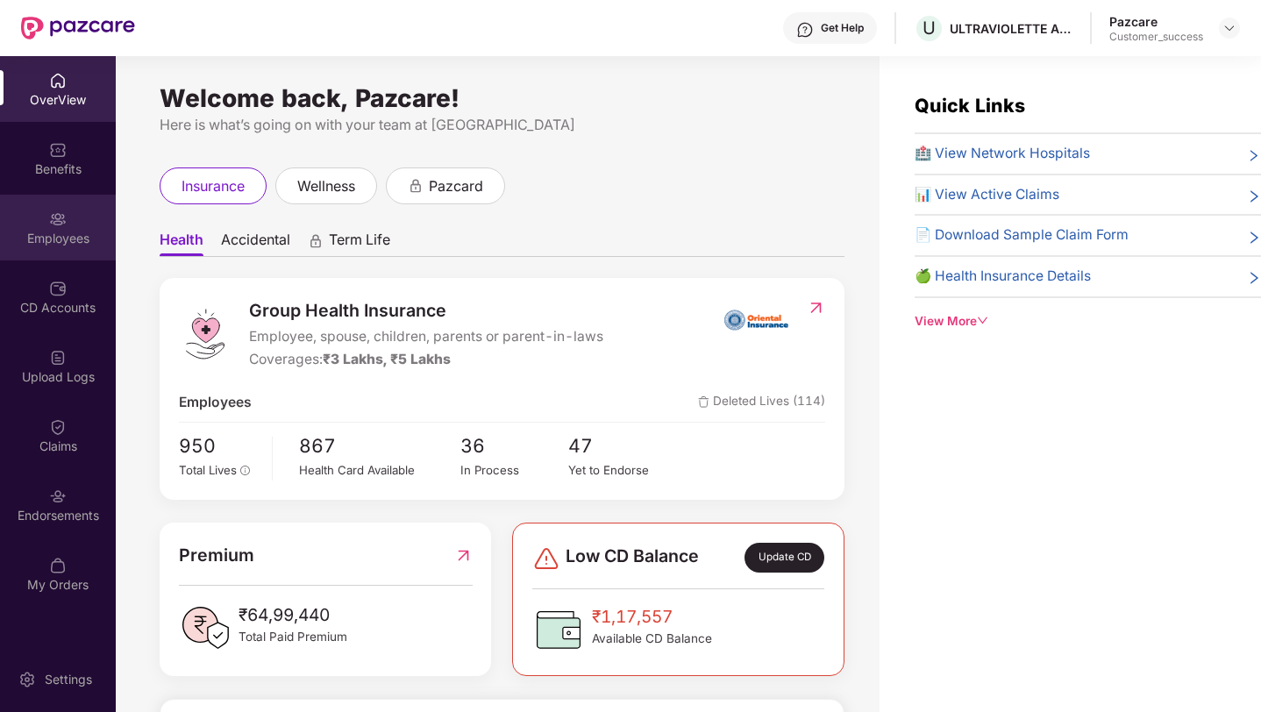
click at [56, 219] on img at bounding box center [58, 220] width 18 height 18
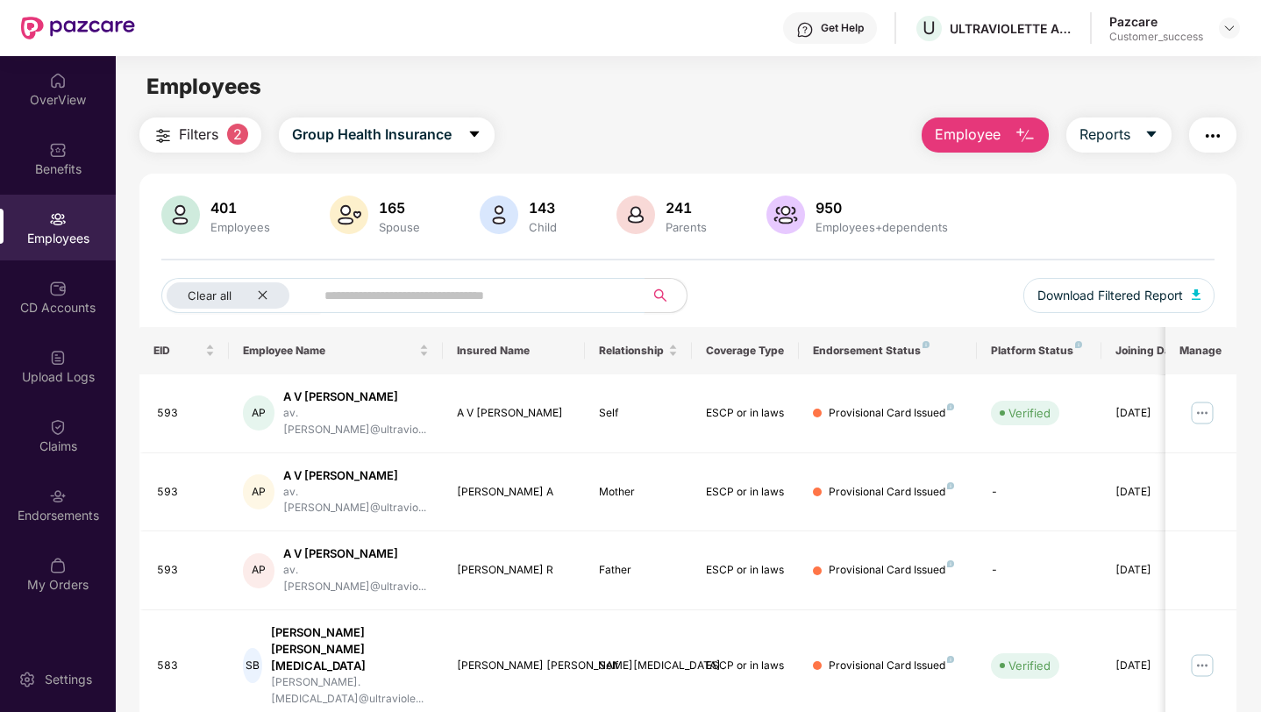
click at [350, 303] on input "text" at bounding box center [473, 295] width 296 height 26
click at [261, 297] on icon "close" at bounding box center [262, 295] width 9 height 9
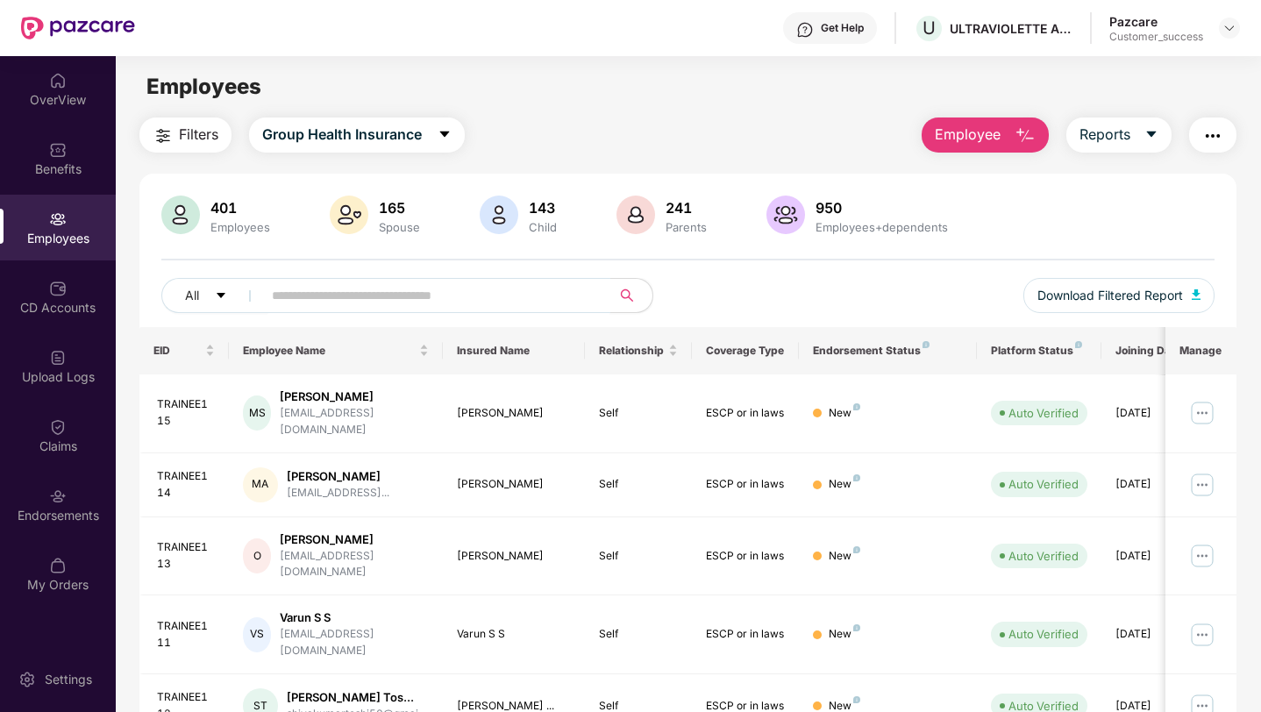
click at [298, 297] on input "text" at bounding box center [429, 295] width 315 height 26
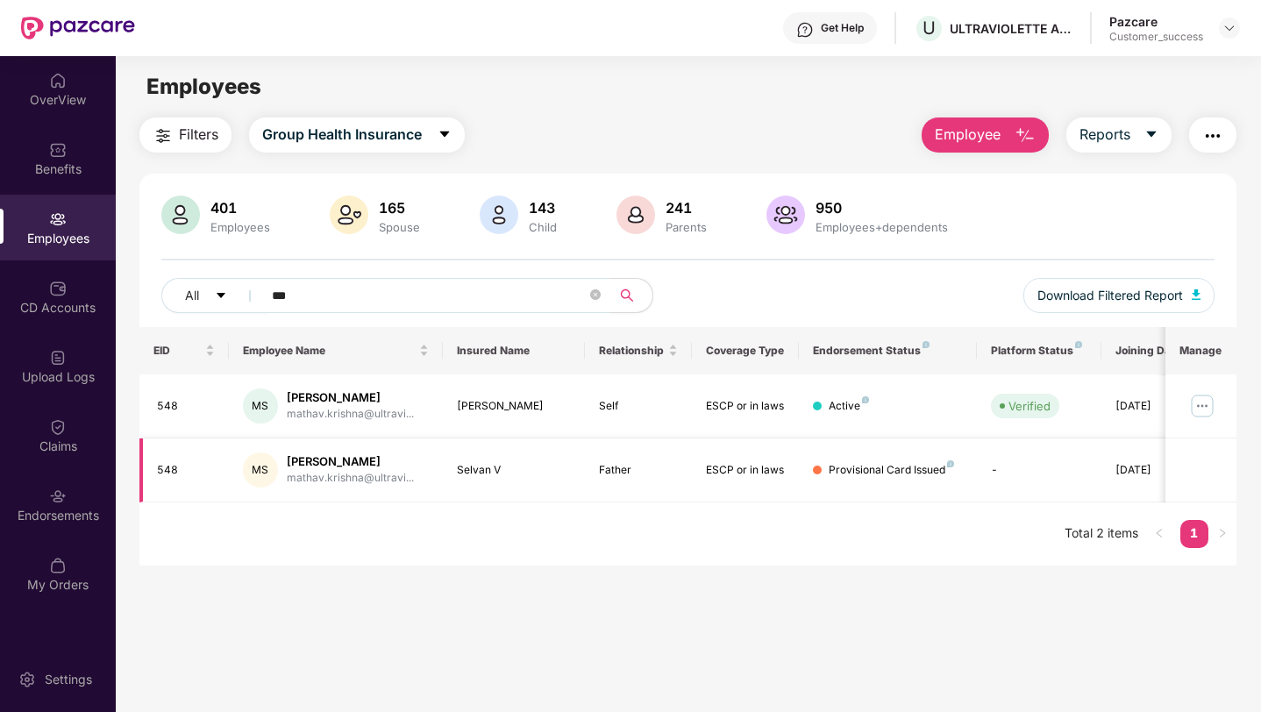
type input "***"
click at [1192, 403] on img at bounding box center [1203, 406] width 28 height 28
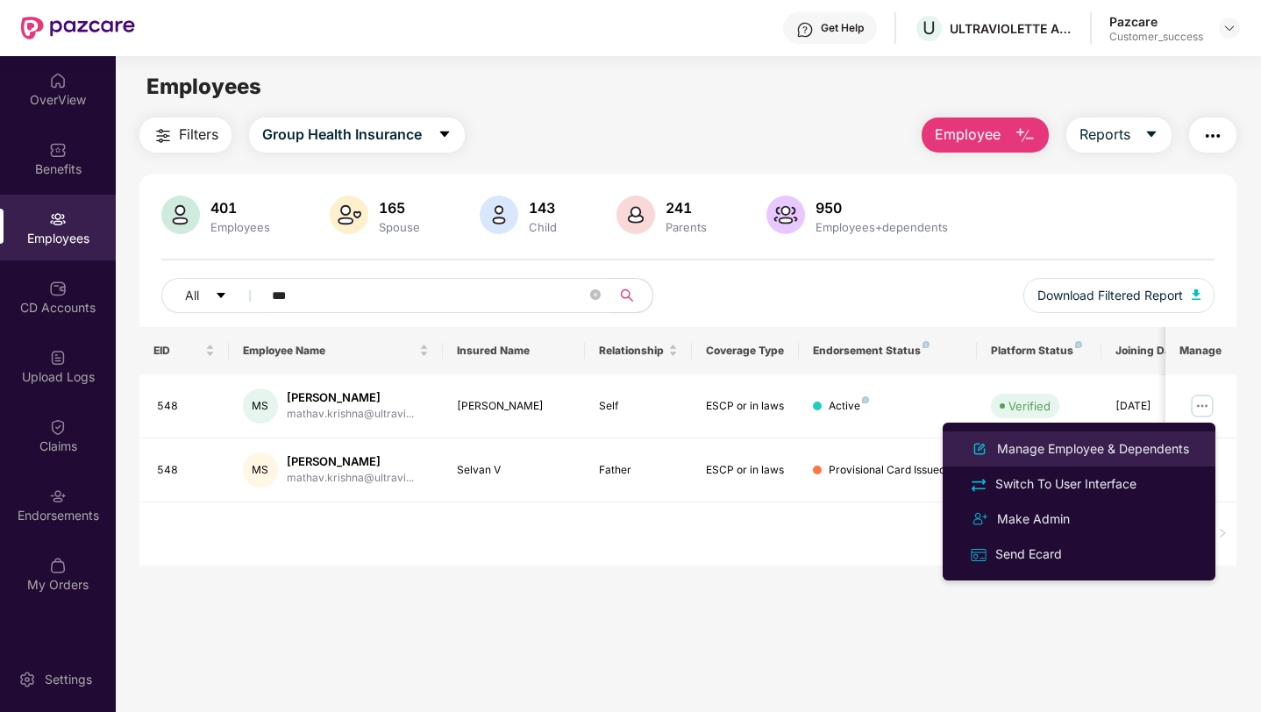
click at [1189, 439] on div "Manage Employee & Dependents" at bounding box center [1093, 448] width 199 height 19
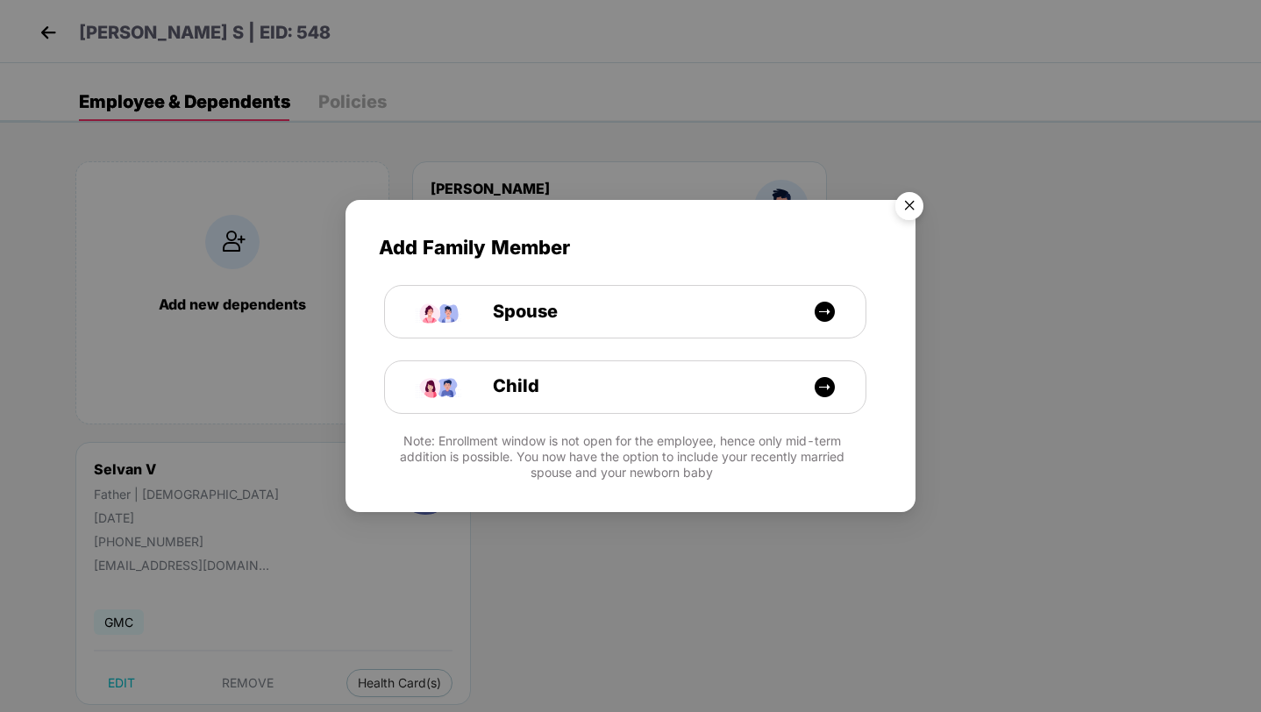
click at [913, 207] on img "Close" at bounding box center [909, 208] width 49 height 49
